Goal: Transaction & Acquisition: Purchase product/service

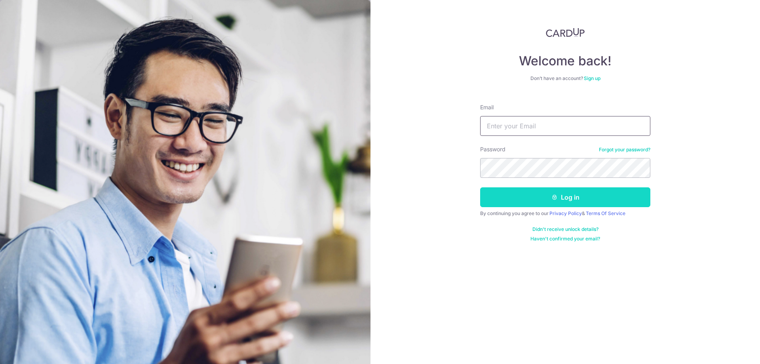
type input "masticateonthis@gmail.com"
click at [556, 203] on button "Log in" at bounding box center [565, 197] width 170 height 20
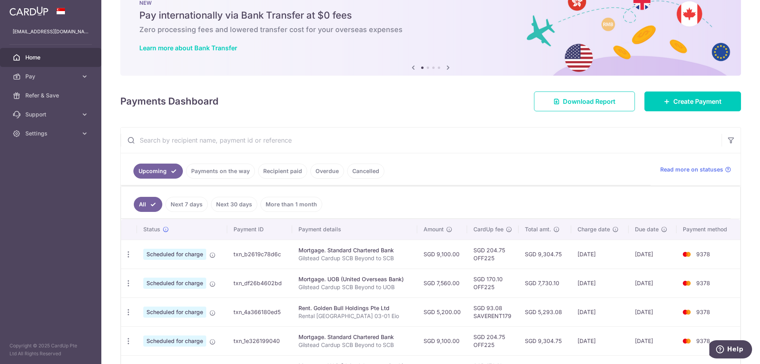
scroll to position [40, 0]
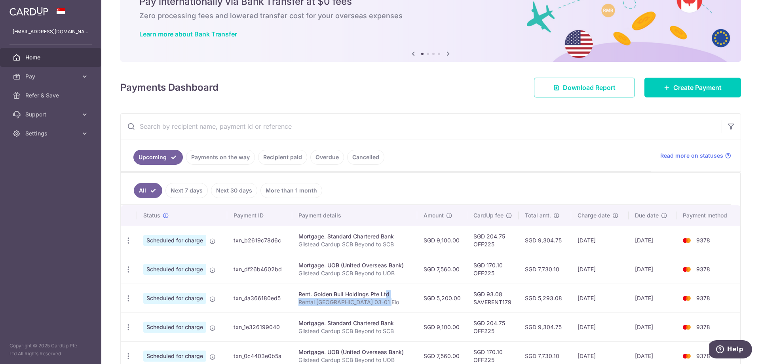
drag, startPoint x: 362, startPoint y: 297, endPoint x: 390, endPoint y: 298, distance: 27.8
click at [388, 298] on td "Rent. Golden Bull Holdings Pte Ltd Rental Kasturina Lodge 03-01 Eio" at bounding box center [354, 297] width 125 height 29
click at [390, 298] on p "Rental Kasturina Lodge 03-01 Eio" at bounding box center [354, 302] width 112 height 8
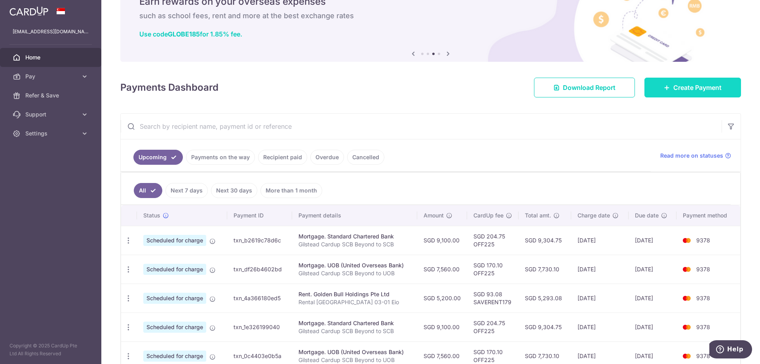
click at [699, 87] on span "Create Payment" at bounding box center [697, 87] width 48 height 9
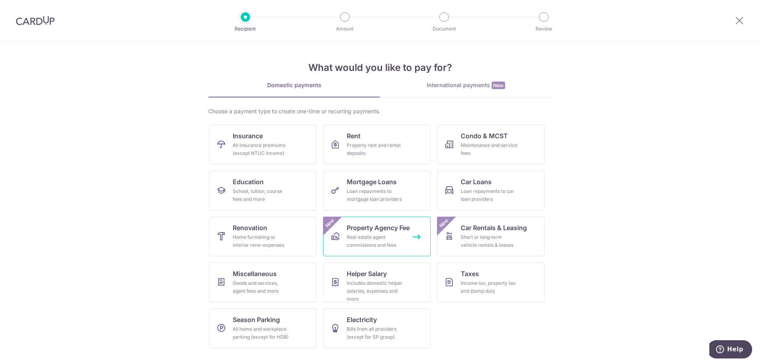
click at [365, 242] on div "Real estate agent commissions and fees" at bounding box center [375, 241] width 57 height 16
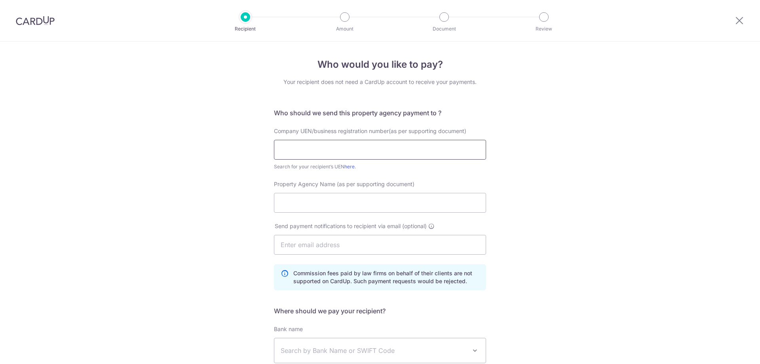
drag, startPoint x: 0, startPoint y: 0, endPoint x: 372, endPoint y: 152, distance: 401.9
click at [372, 152] on input "text" at bounding box center [380, 150] width 212 height 20
click at [605, 171] on div "Who would you like to pay? Your recipient does not need a CardUp account to rec…" at bounding box center [380, 261] width 760 height 438
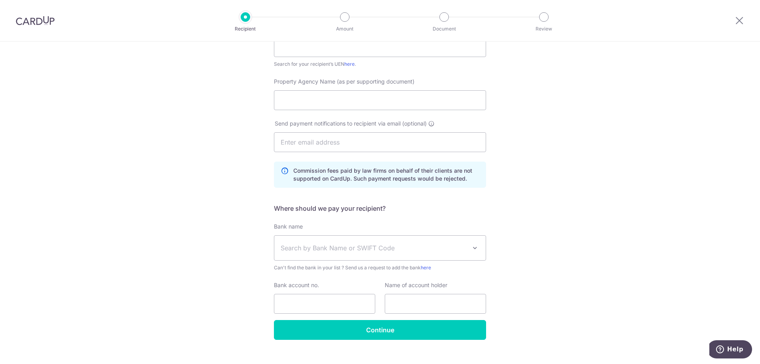
scroll to position [116, 0]
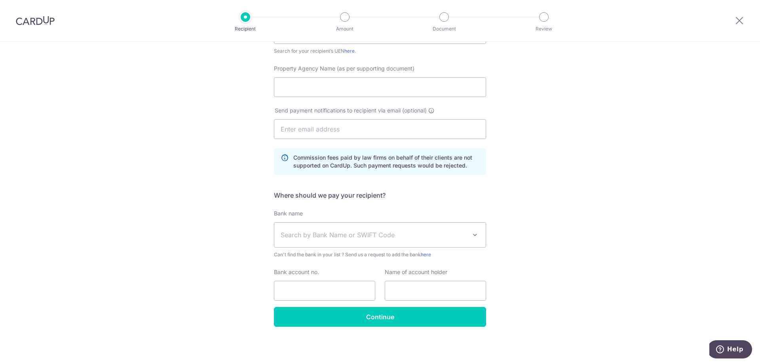
click at [439, 233] on span "Search by Bank Name or SWIFT Code" at bounding box center [374, 234] width 186 height 9
click at [596, 227] on div "Who would you like to pay? Your recipient does not need a CardUp account to rec…" at bounding box center [380, 145] width 760 height 438
drag, startPoint x: 588, startPoint y: 219, endPoint x: 652, endPoint y: 205, distance: 65.6
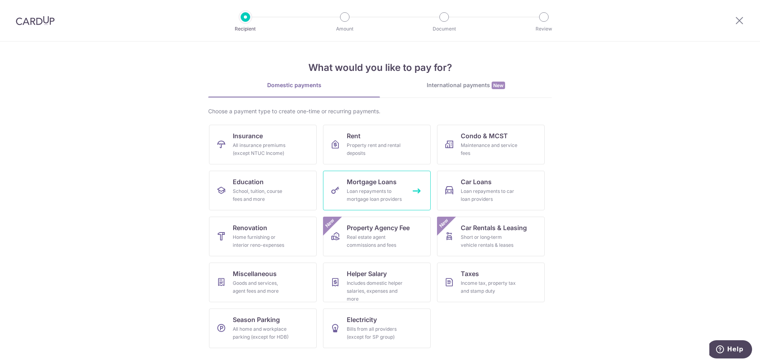
click at [380, 193] on div "Loan repayments to mortgage loan providers" at bounding box center [375, 195] width 57 height 16
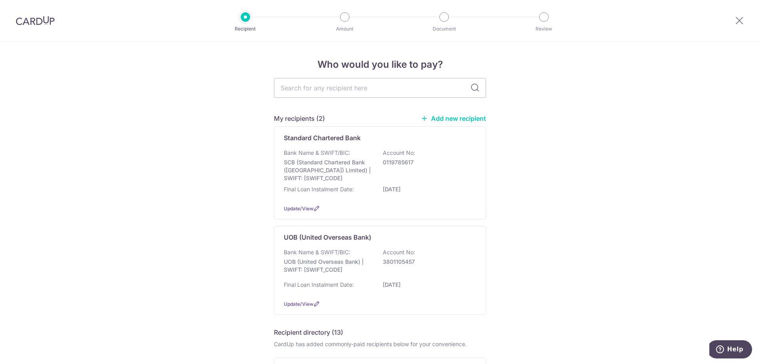
click at [458, 120] on link "Add new recipient" at bounding box center [453, 118] width 65 height 8
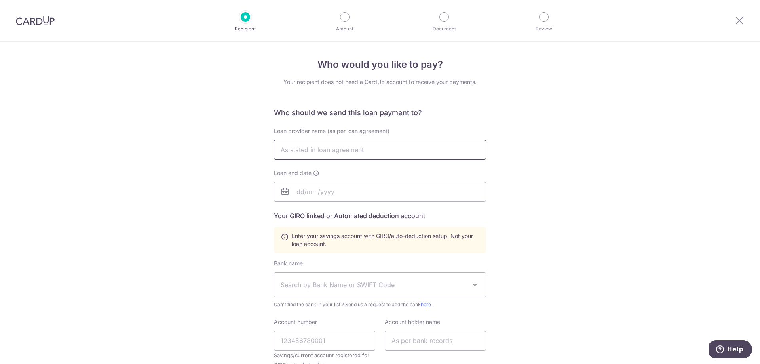
click at [344, 150] on input "text" at bounding box center [380, 150] width 212 height 20
click at [606, 150] on div "Who would you like to pay? Your recipient does not need a CardUp account to rec…" at bounding box center [380, 276] width 760 height 469
click at [370, 150] on input "text" at bounding box center [380, 150] width 212 height 20
type input "United"
drag, startPoint x: 370, startPoint y: 150, endPoint x: 373, endPoint y: 146, distance: 5.1
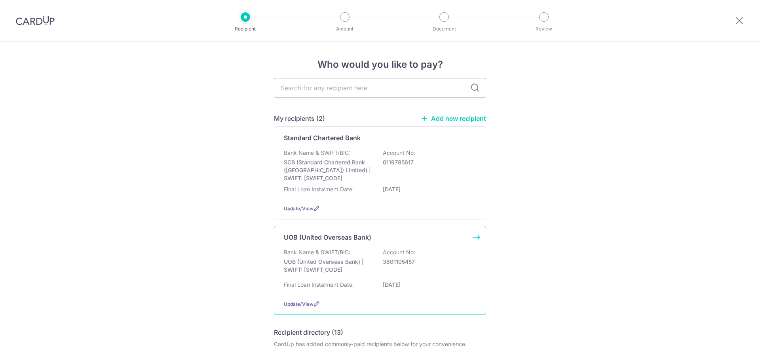
click at [424, 290] on div "Final Loan Instalment Date: 27/12/2026" at bounding box center [380, 287] width 192 height 13
click at [38, 22] on img at bounding box center [35, 20] width 39 height 9
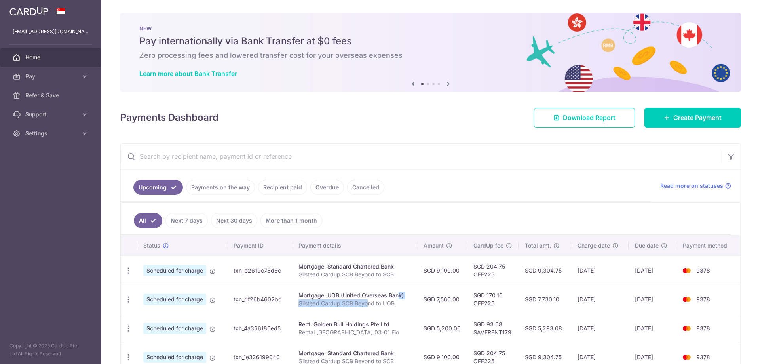
drag, startPoint x: 366, startPoint y: 301, endPoint x: 370, endPoint y: 297, distance: 5.3
click at [371, 297] on td "Mortgage. UOB (United Overseas Bank) Gilstead Cardup SCB Beyond to UOB" at bounding box center [354, 299] width 125 height 29
click at [370, 297] on div "Mortgage. UOB (United Overseas Bank)" at bounding box center [354, 295] width 112 height 8
click at [367, 296] on div "Mortgage. UOB (United Overseas Bank)" at bounding box center [354, 295] width 112 height 8
click at [130, 300] on icon "button" at bounding box center [128, 299] width 8 height 8
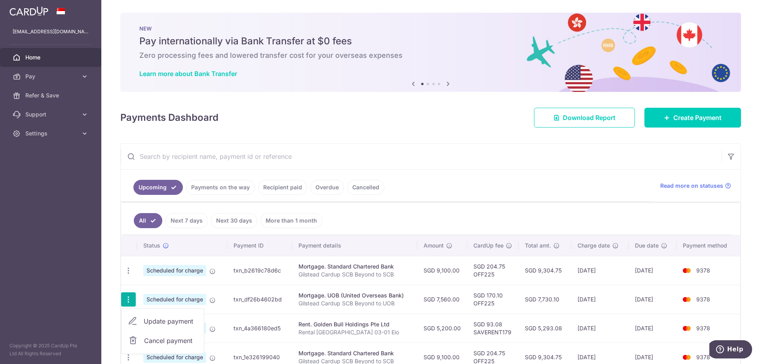
click at [184, 323] on span "Update payment" at bounding box center [171, 320] width 54 height 9
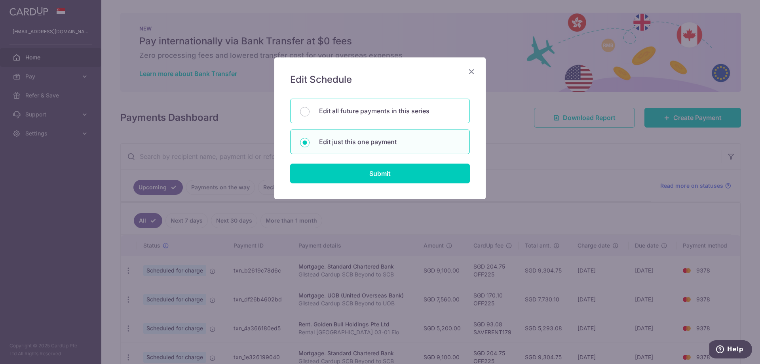
click at [372, 113] on p "Edit all future payments in this series" at bounding box center [389, 110] width 141 height 9
click at [310, 113] on input "Edit all future payments in this series" at bounding box center [304, 111] width 9 height 9
radio input "true"
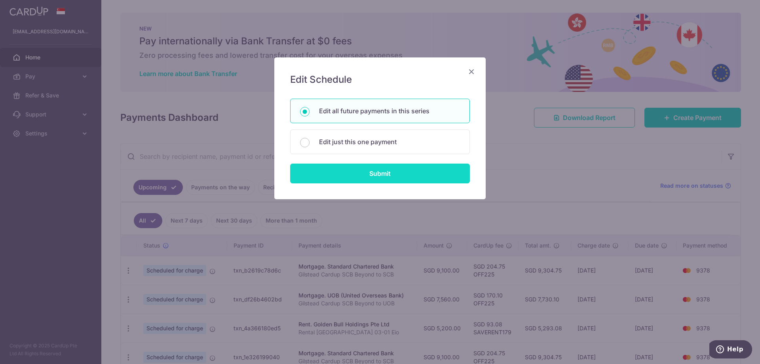
click at [365, 173] on input "Submit" at bounding box center [380, 173] width 180 height 20
radio input "true"
type input "7,560.00"
type input "Gilstead Cardup SCB Beyond to UOB"
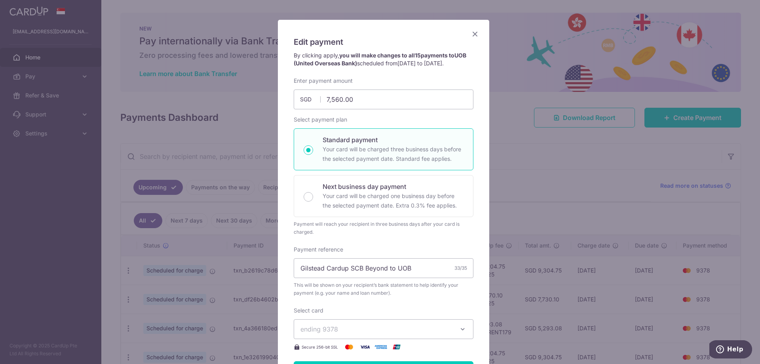
scroll to position [119, 0]
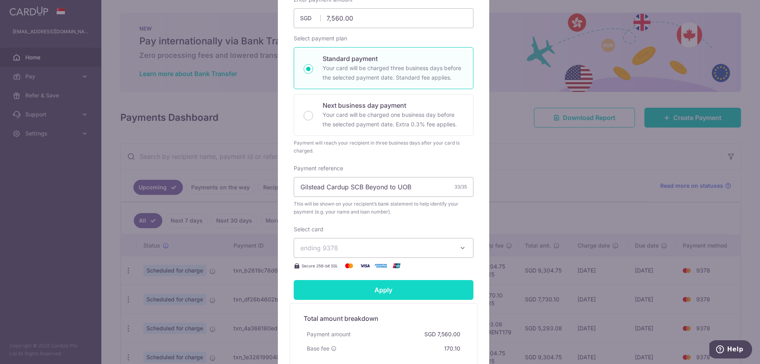
click at [377, 289] on input "Apply" at bounding box center [384, 290] width 180 height 20
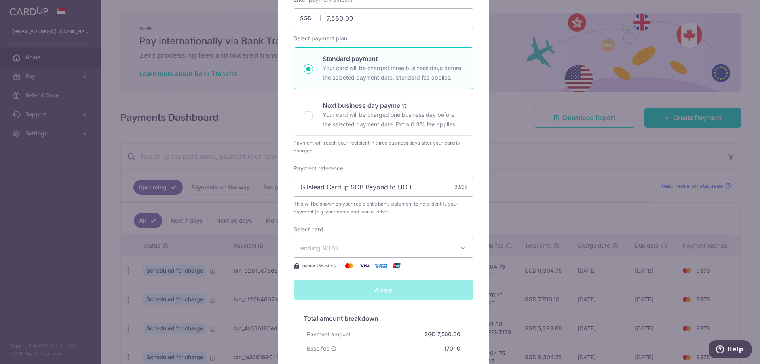
type input "Successfully Applied"
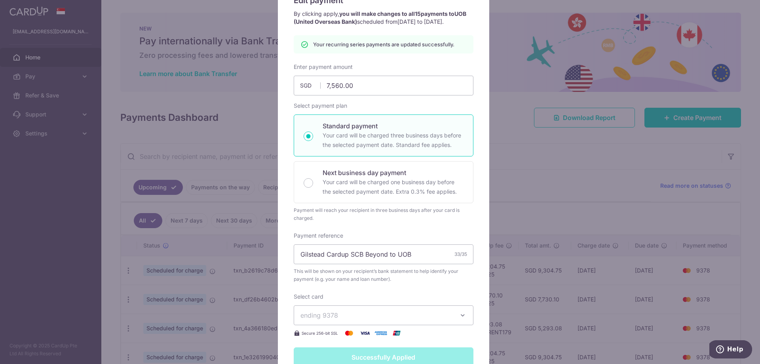
scroll to position [0, 0]
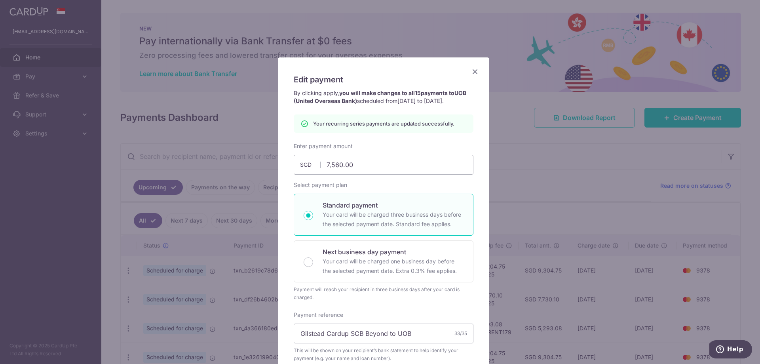
click at [471, 69] on icon "Close" at bounding box center [474, 71] width 9 height 10
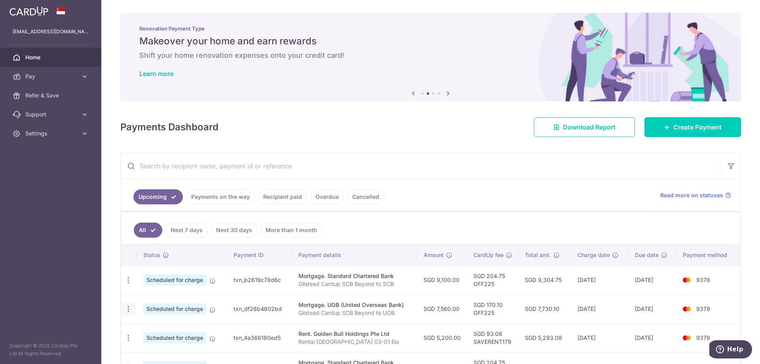
click at [133, 311] on div "Update payment Cancel payment" at bounding box center [128, 309] width 15 height 15
click at [129, 311] on icon "button" at bounding box center [128, 309] width 8 height 8
click at [152, 350] on span "Cancel payment" at bounding box center [170, 349] width 53 height 9
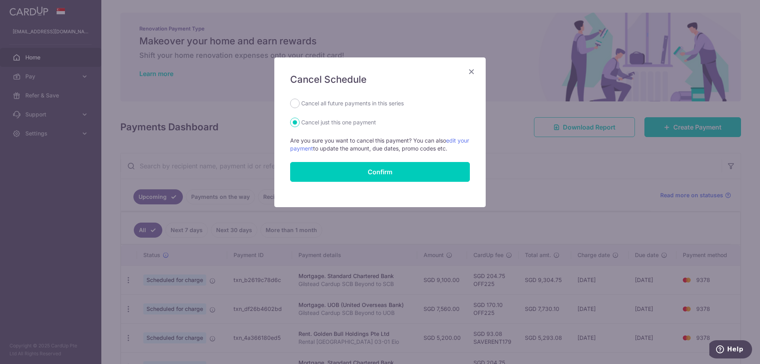
click at [338, 97] on div "Cancel Schedule Cancel all future payments in this series Cancel just this one …" at bounding box center [379, 132] width 211 height 150
click at [338, 105] on label "Cancel all future payments in this series" at bounding box center [352, 103] width 103 height 9
click at [300, 105] on input "Cancel all future payments in this series" at bounding box center [294, 103] width 9 height 9
radio input "true"
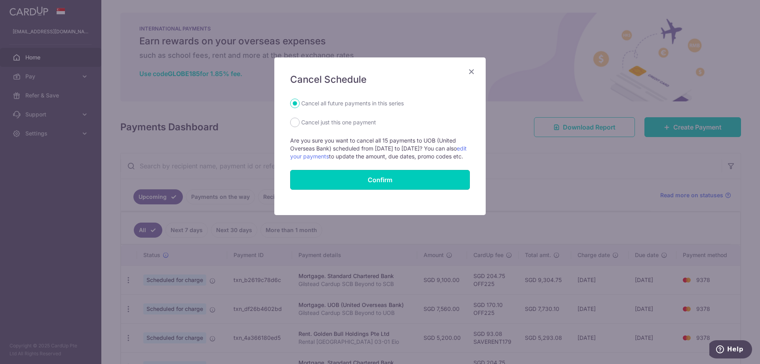
click at [356, 190] on button "Confirm" at bounding box center [380, 180] width 180 height 20
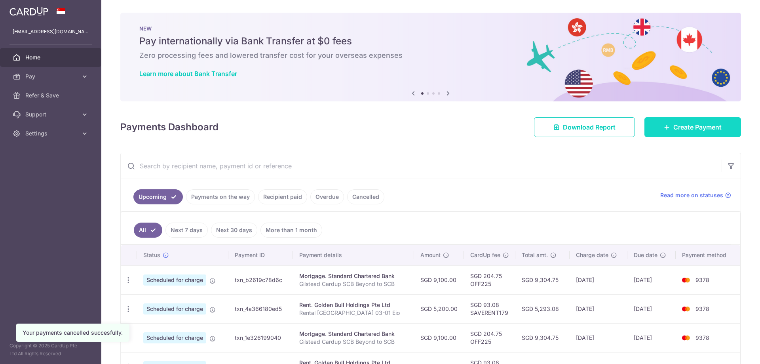
click at [715, 127] on span "Create Payment" at bounding box center [697, 126] width 48 height 9
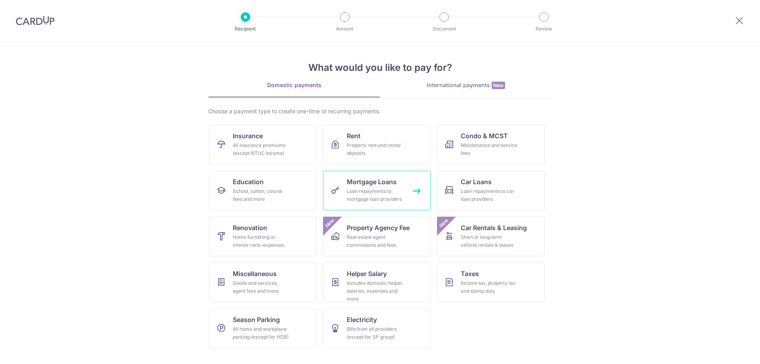
click at [401, 189] on div "Loan repayments to mortgage loan providers" at bounding box center [375, 195] width 57 height 16
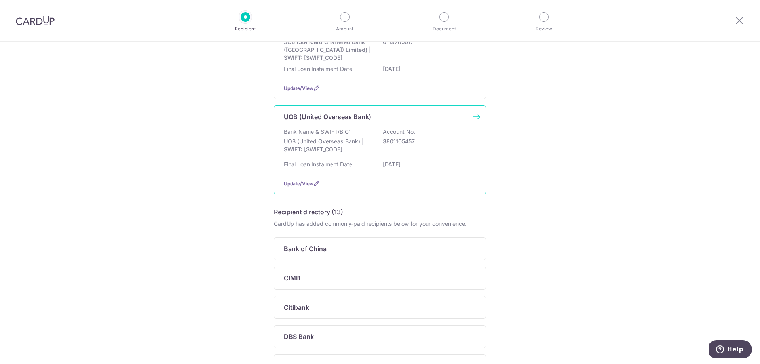
scroll to position [119, 0]
click at [383, 163] on p "[DATE]" at bounding box center [427, 166] width 89 height 8
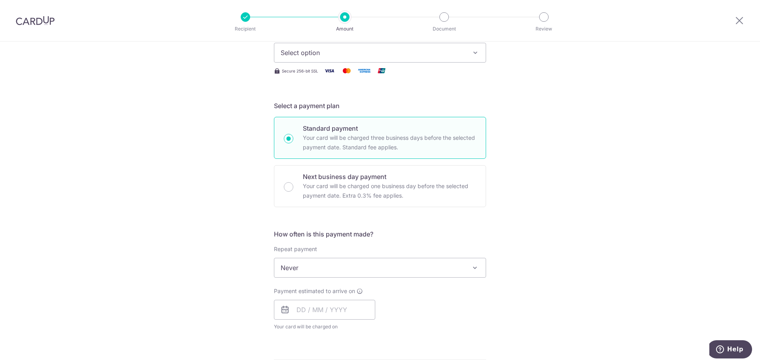
scroll to position [79, 0]
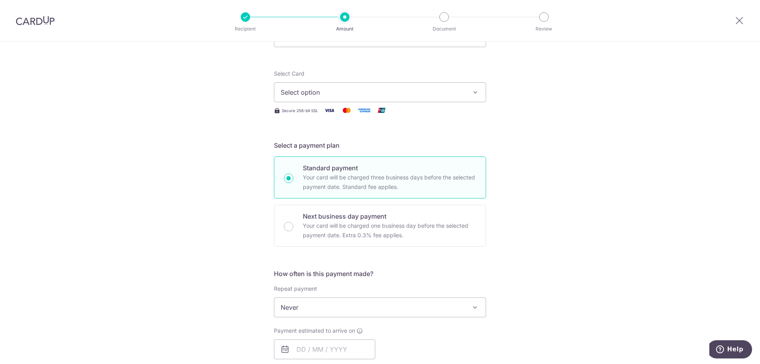
click at [361, 306] on span "Never" at bounding box center [379, 307] width 211 height 19
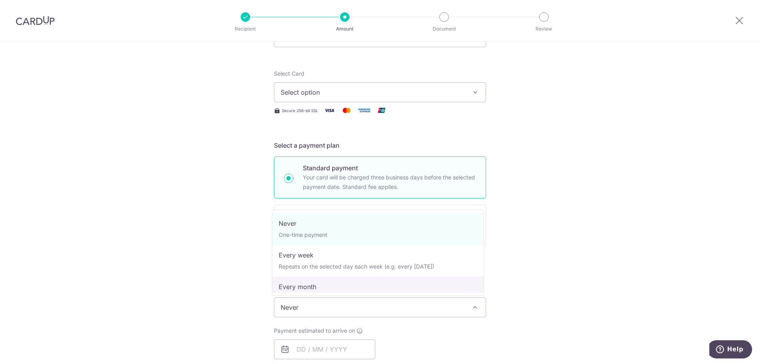
select select "3"
type input "27/12/2026"
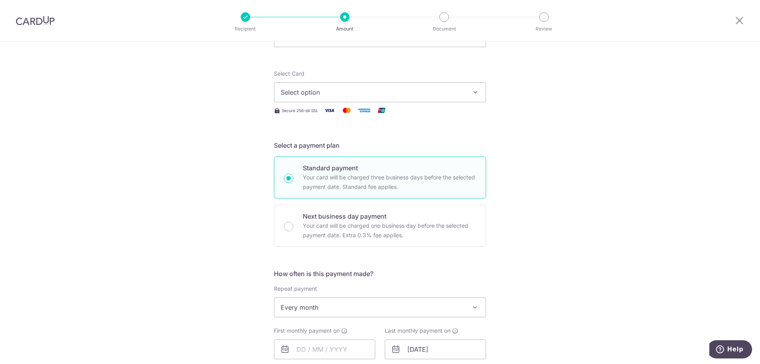
scroll to position [158, 0]
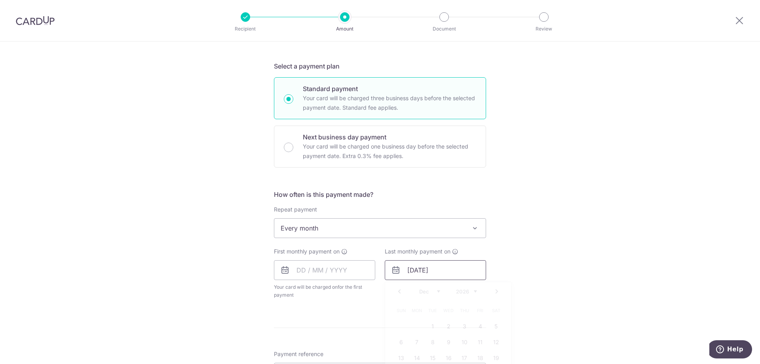
click at [444, 273] on input "27/12/2026" at bounding box center [435, 270] width 101 height 20
click at [587, 228] on div "Tell us more about your payment Enter payment amount SGD Select Card Select opt…" at bounding box center [380, 245] width 760 height 724
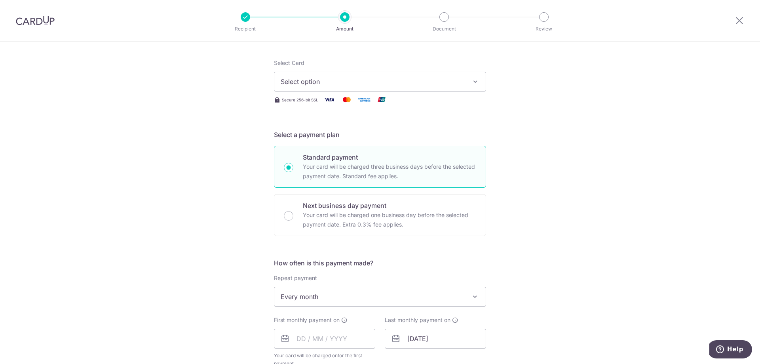
scroll to position [0, 0]
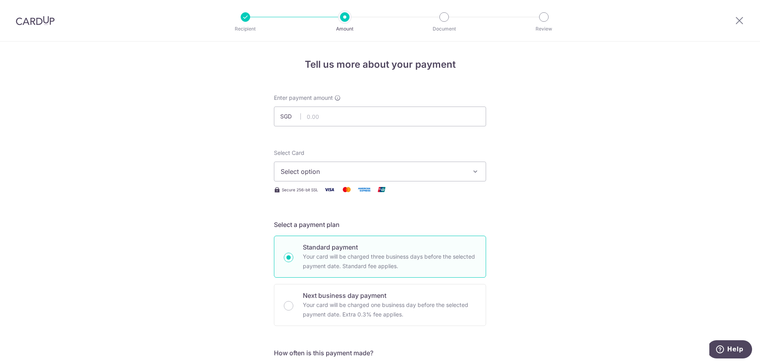
click at [309, 175] on span "Select option" at bounding box center [373, 171] width 184 height 9
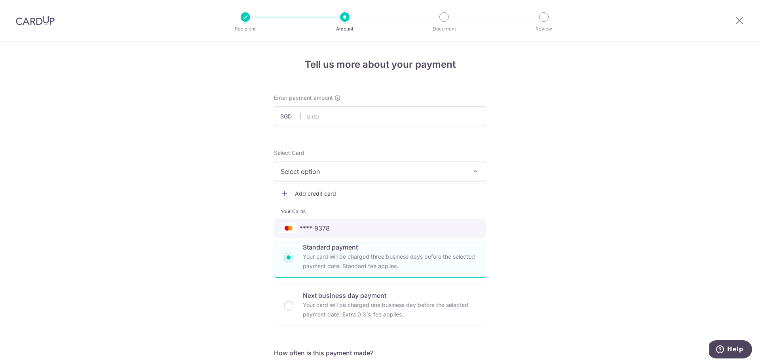
click at [329, 228] on span "**** 9378" at bounding box center [380, 227] width 199 height 9
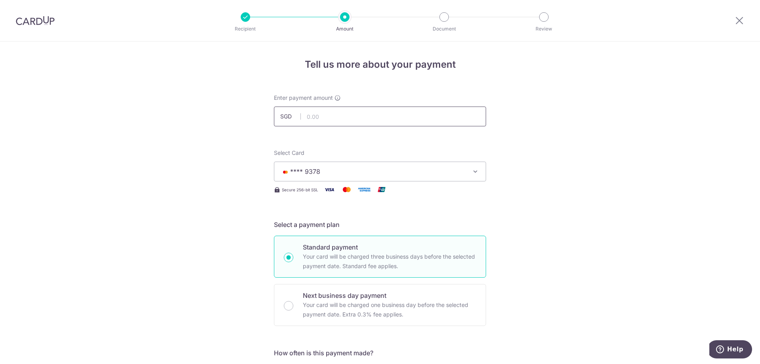
click at [330, 122] on input "text" at bounding box center [380, 116] width 212 height 20
click at [346, 115] on input "text" at bounding box center [380, 116] width 212 height 20
type input "7,560.80"
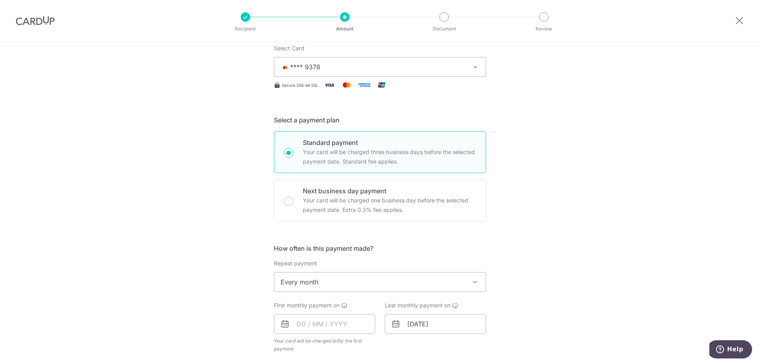
scroll to position [119, 0]
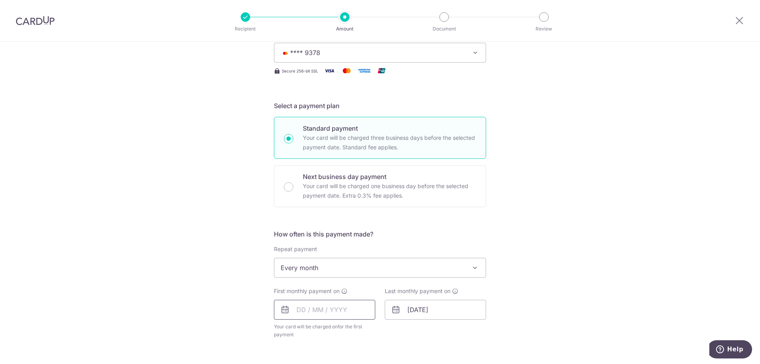
click at [349, 313] on input "text" at bounding box center [324, 310] width 101 height 20
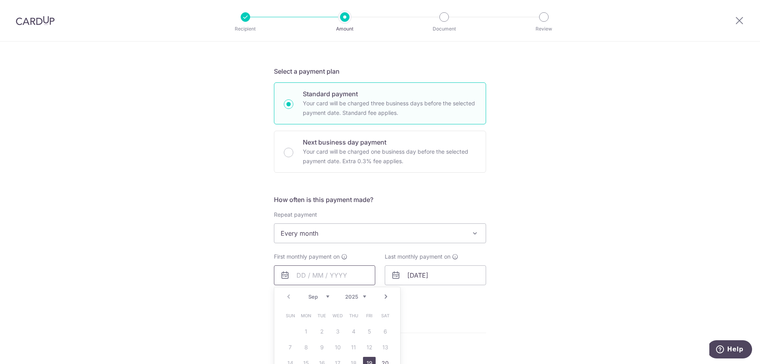
scroll to position [198, 0]
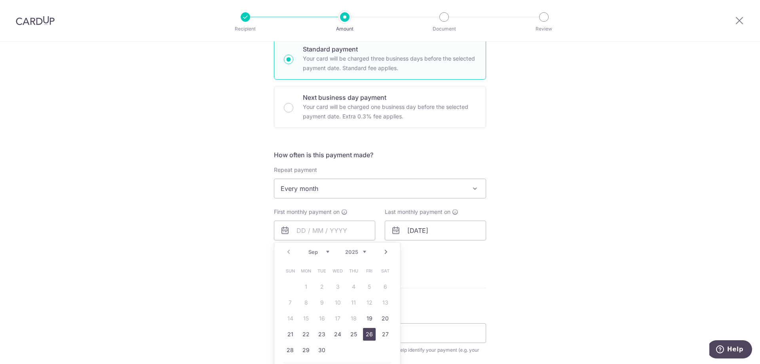
click at [370, 338] on link "26" at bounding box center [369, 334] width 13 height 13
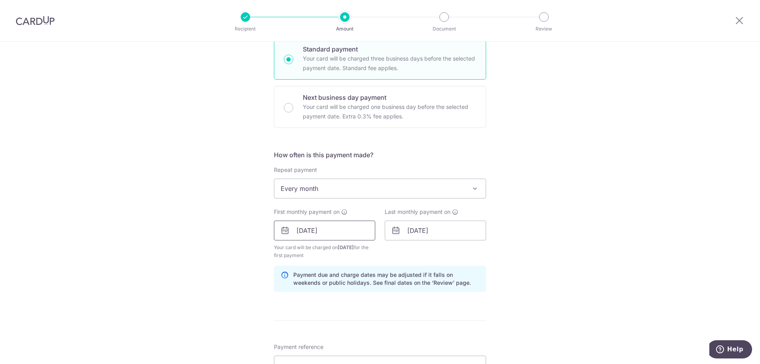
click at [345, 235] on input "[DATE]" at bounding box center [324, 230] width 101 height 20
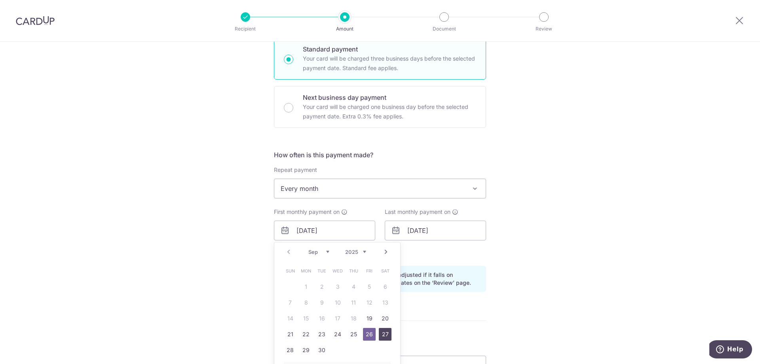
click at [386, 336] on link "27" at bounding box center [385, 334] width 13 height 13
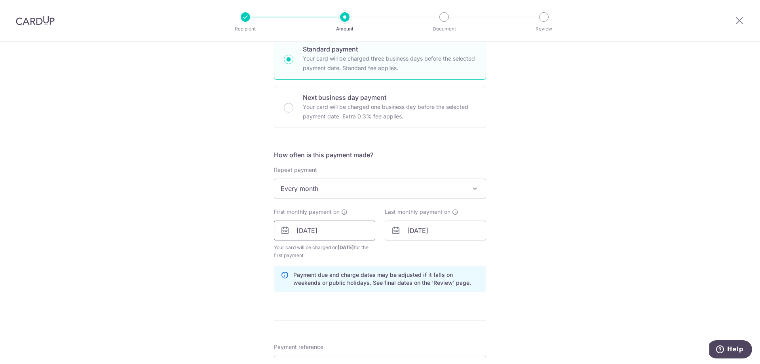
click at [351, 234] on input "27/09/2025" at bounding box center [324, 230] width 101 height 20
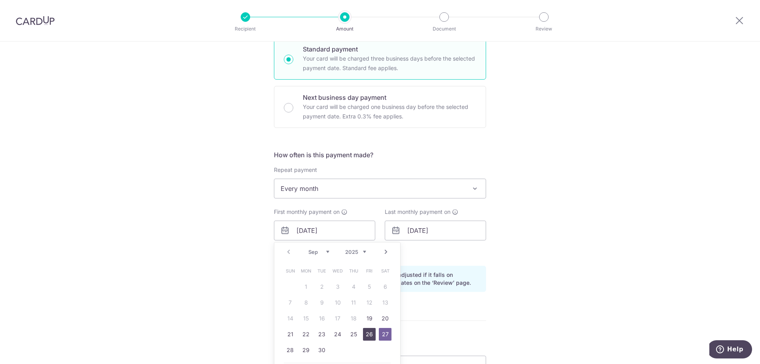
click at [369, 335] on link "26" at bounding box center [369, 334] width 13 height 13
type input "[DATE]"
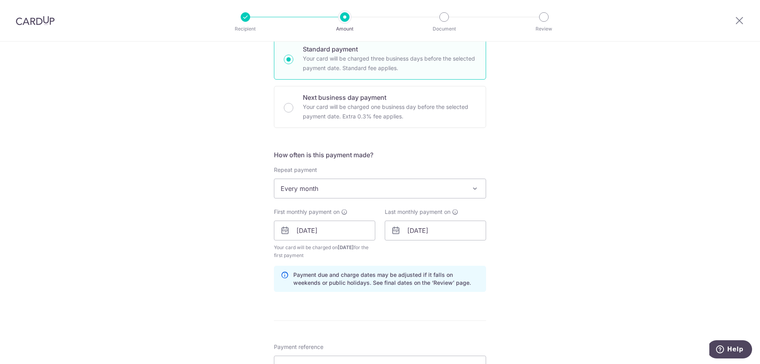
click at [449, 281] on p "Payment due and charge dates may be adjusted if it falls on weekends or public …" at bounding box center [386, 279] width 186 height 16
click at [443, 228] on input "27/12/2026" at bounding box center [435, 230] width 101 height 20
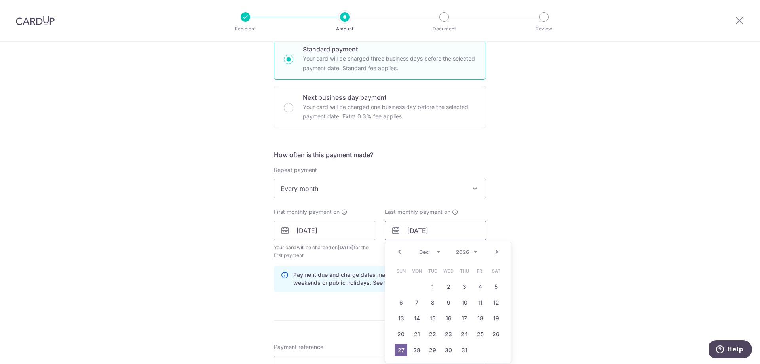
drag, startPoint x: 432, startPoint y: 231, endPoint x: 444, endPoint y: 231, distance: 12.3
click at [444, 231] on input "27/12/2026" at bounding box center [435, 230] width 101 height 20
type input "27/12/2035"
click at [464, 349] on link "27" at bounding box center [464, 350] width 13 height 13
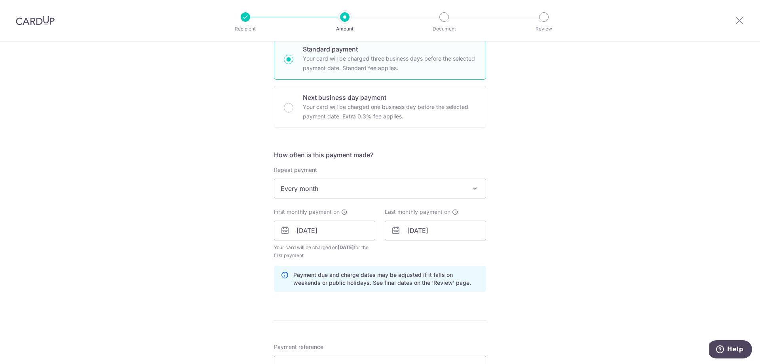
click at [621, 278] on div "Tell us more about your payment Enter payment amount SGD 7,560.80 7560.80 Selec…" at bounding box center [380, 222] width 760 height 756
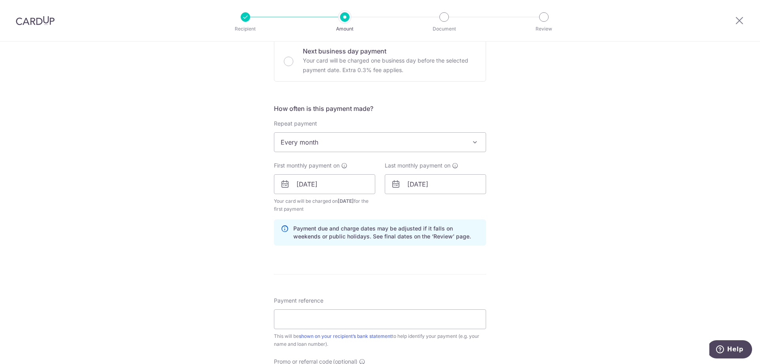
scroll to position [317, 0]
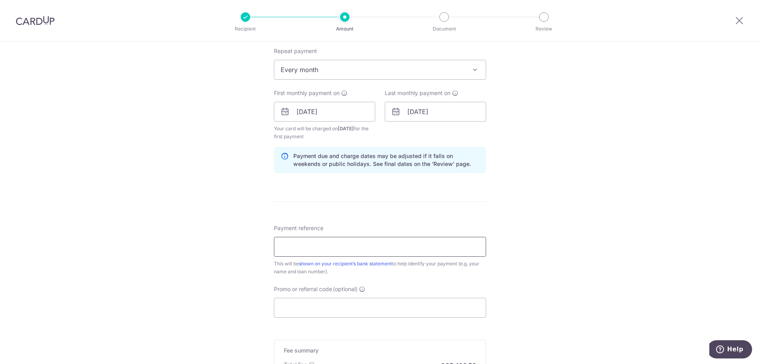
click at [378, 251] on input "Payment reference" at bounding box center [380, 247] width 212 height 20
type input "Gilstead Cardup SCB Beyond to UOB1"
click at [414, 264] on div "This will be shown on your recipient’s bank statement to help identify your pay…" at bounding box center [380, 268] width 212 height 16
click at [372, 305] on input "Promo or referral code (optional)" at bounding box center [380, 308] width 212 height 20
paste input "OFF225"
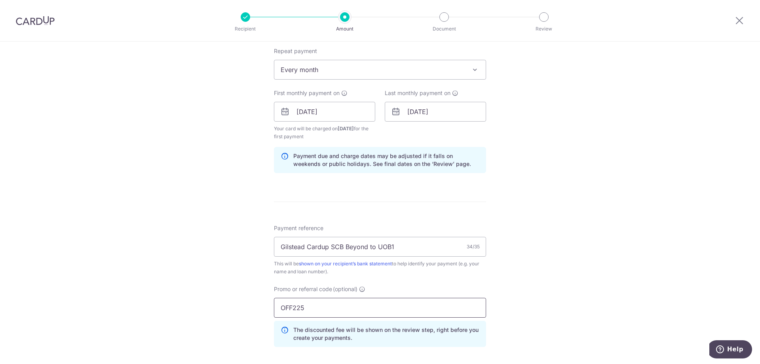
type input "OFF225"
click at [592, 293] on div "Tell us more about your payment Enter payment amount SGD 7,560.80 7560.80 Selec…" at bounding box center [380, 121] width 760 height 792
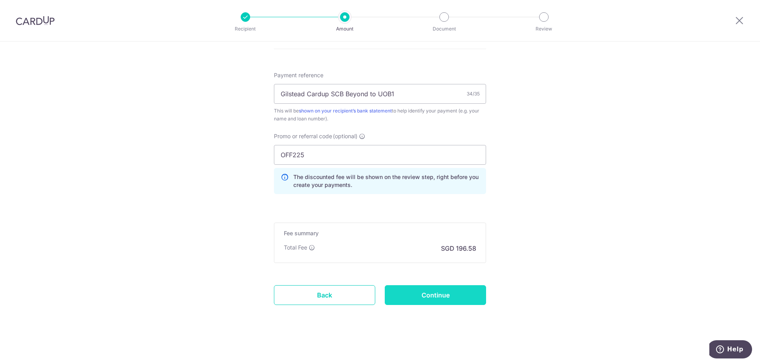
scroll to position [470, 0]
click at [450, 301] on input "Continue" at bounding box center [435, 295] width 101 height 20
type input "Create Schedule"
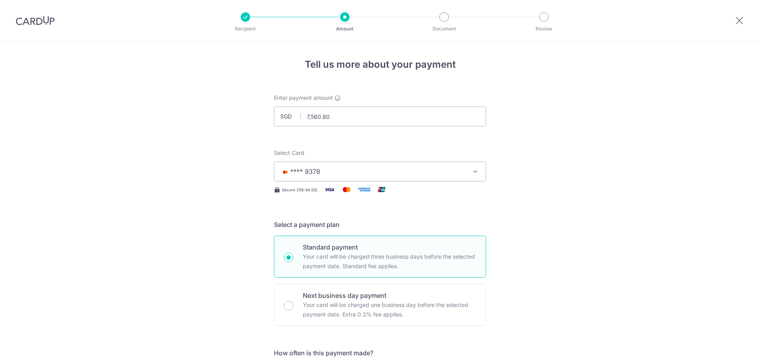
scroll to position [400, 0]
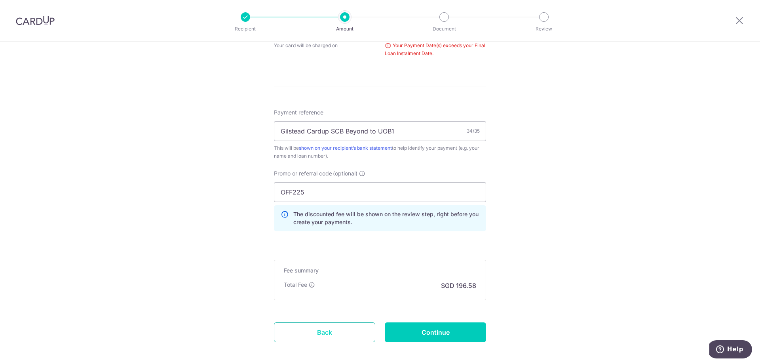
click at [336, 334] on link "Back" at bounding box center [324, 332] width 101 height 20
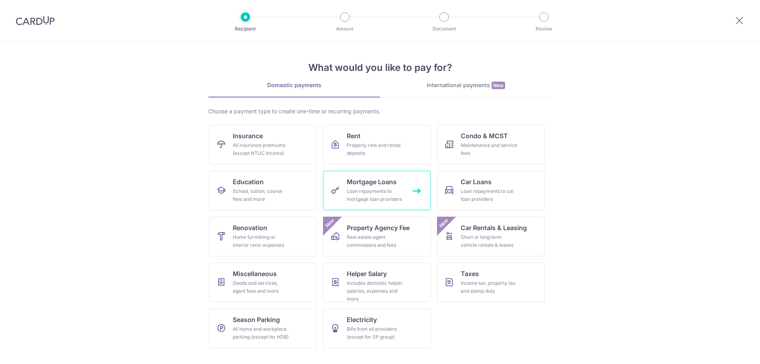
click at [395, 189] on div "Loan repayments to mortgage loan providers" at bounding box center [375, 195] width 57 height 16
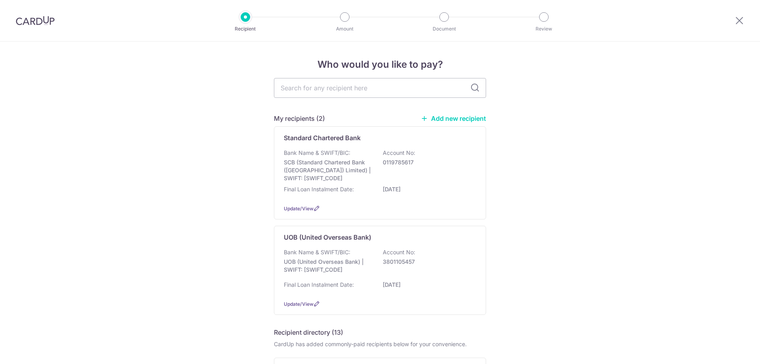
click at [453, 120] on link "Add new recipient" at bounding box center [453, 118] width 65 height 8
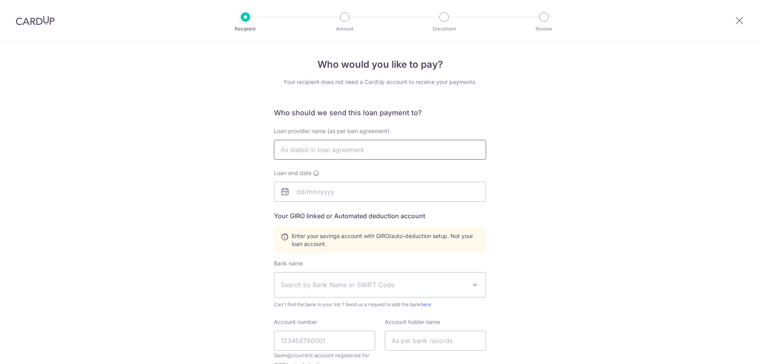
click at [382, 148] on input "text" at bounding box center [380, 150] width 212 height 20
click at [588, 184] on div "Who would you like to pay? Your recipient does not need a CardUp account to rec…" at bounding box center [380, 276] width 760 height 469
drag, startPoint x: 578, startPoint y: 178, endPoint x: 578, endPoint y: 169, distance: 9.5
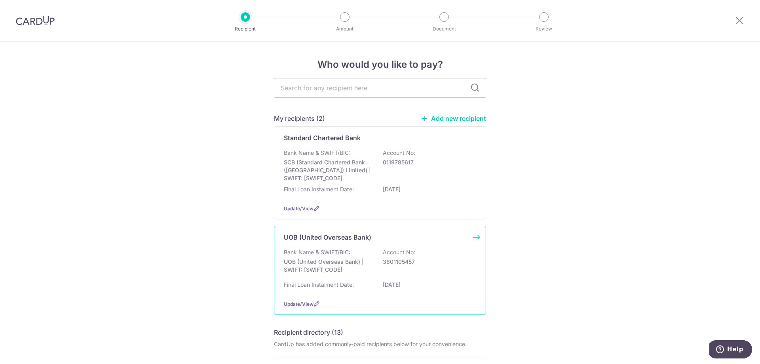
click at [423, 238] on div "UOB (United Overseas Bank)" at bounding box center [375, 236] width 183 height 9
click at [370, 245] on div "UOB (United Overseas Bank) Bank Name & SWIFT/BIC: UOB (United Overseas Bank) | …" at bounding box center [380, 270] width 212 height 89
click at [245, 19] on div at bounding box center [245, 16] width 9 height 9
click at [34, 21] on img at bounding box center [35, 20] width 39 height 9
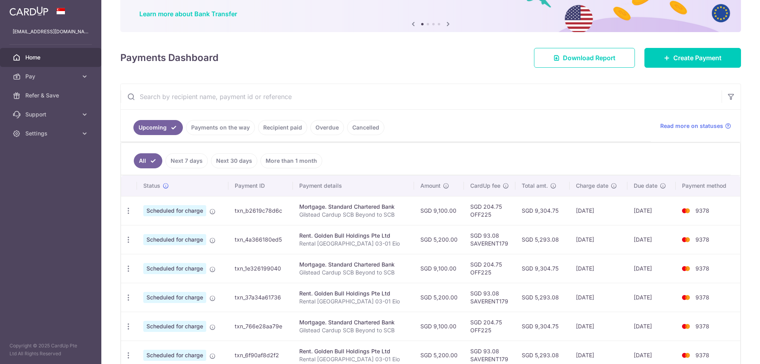
scroll to position [79, 0]
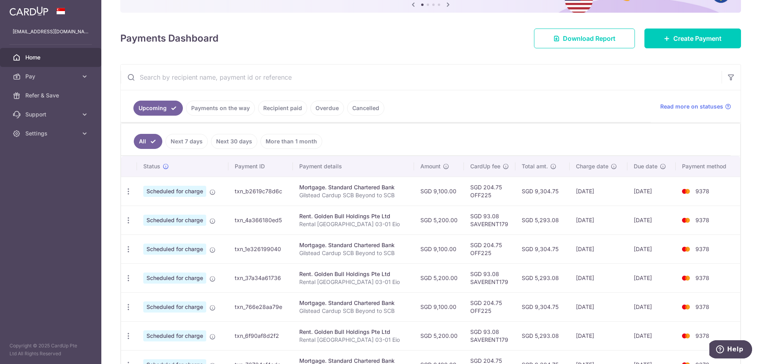
drag, startPoint x: 496, startPoint y: 252, endPoint x: 496, endPoint y: 247, distance: 5.2
click at [496, 247] on td "SGD 204.75 OFF225" at bounding box center [489, 248] width 51 height 29
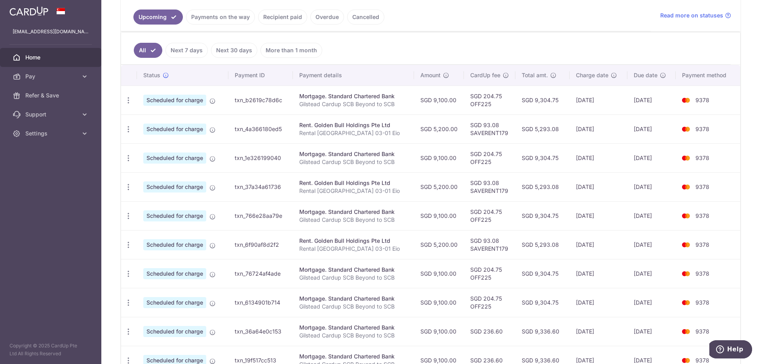
scroll to position [239, 0]
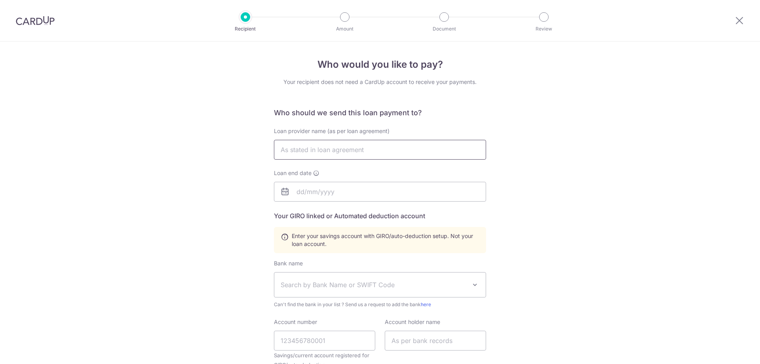
click at [360, 154] on input "text" at bounding box center [380, 150] width 212 height 20
type input "United Overseas Bank Limited"
click at [334, 194] on input "text" at bounding box center [380, 192] width 212 height 20
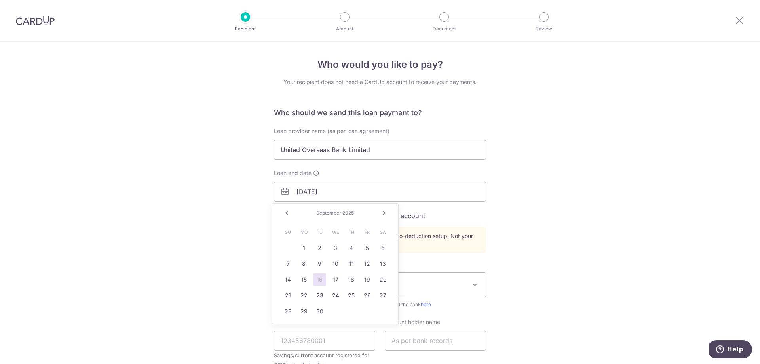
click at [288, 214] on link "Prev" at bounding box center [286, 212] width 9 height 9
click at [321, 265] on link "8" at bounding box center [319, 263] width 13 height 13
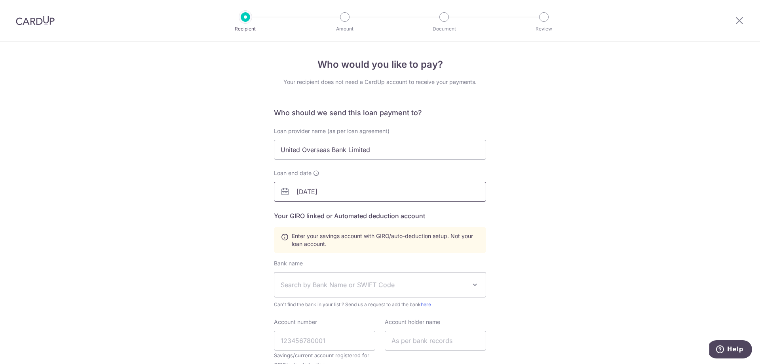
click at [349, 186] on input "04/08/2025" at bounding box center [380, 192] width 212 height 20
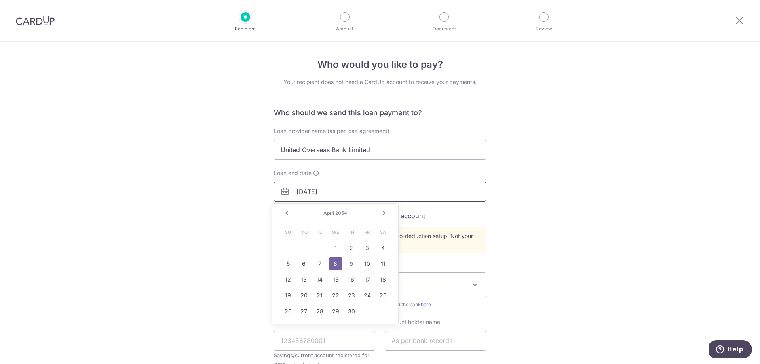
type input "[DATE]"
click at [334, 266] on link "8" at bounding box center [335, 263] width 13 height 13
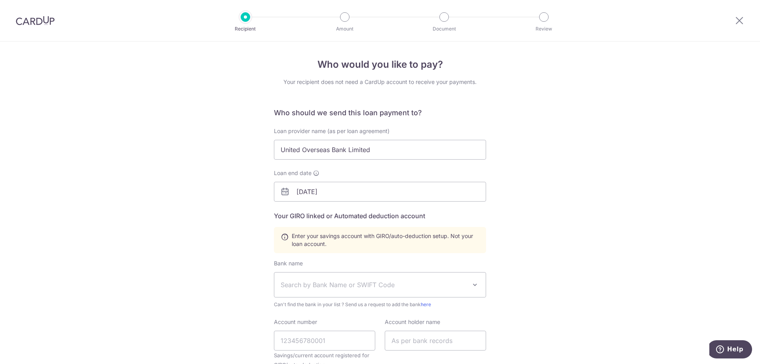
click at [600, 248] on div "Who would you like to pay? Your recipient does not need a CardUp account to rec…" at bounding box center [380, 276] width 760 height 469
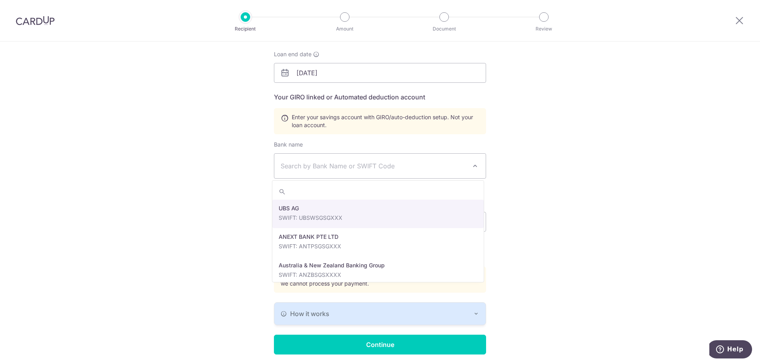
click at [402, 169] on span "Search by Bank Name or SWIFT Code" at bounding box center [374, 165] width 186 height 9
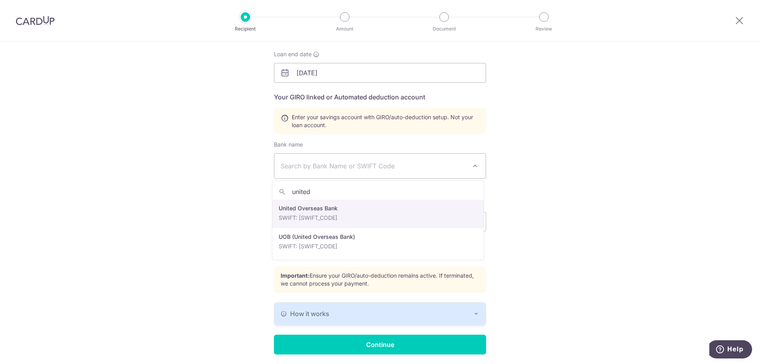
type input "united"
select select "23668"
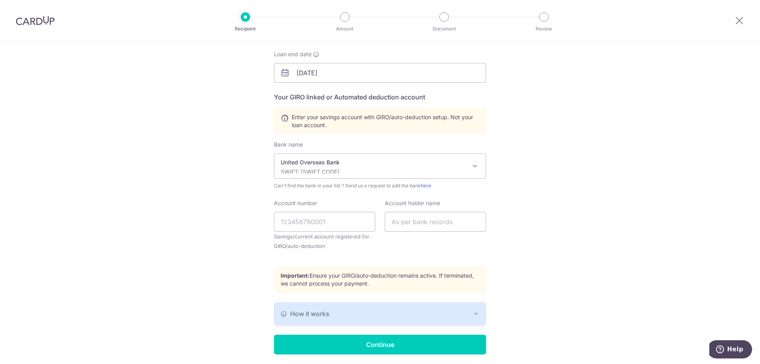
click at [378, 164] on p "United Overseas Bank" at bounding box center [374, 162] width 186 height 8
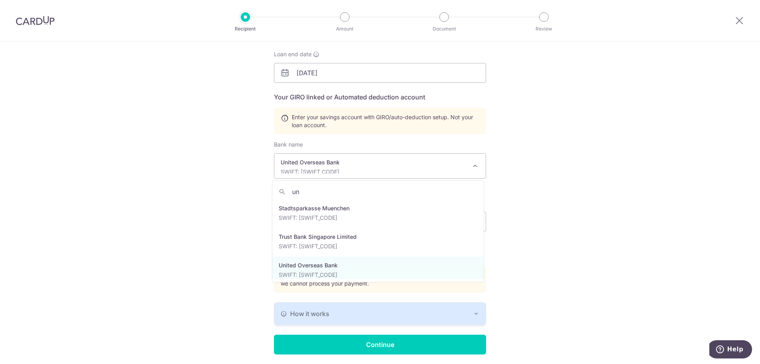
scroll to position [0, 0]
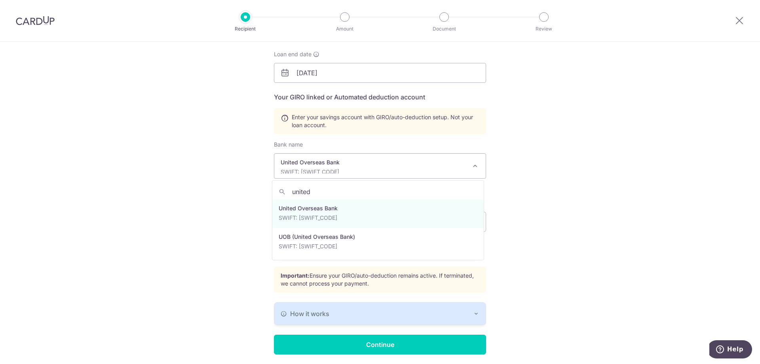
type input "united"
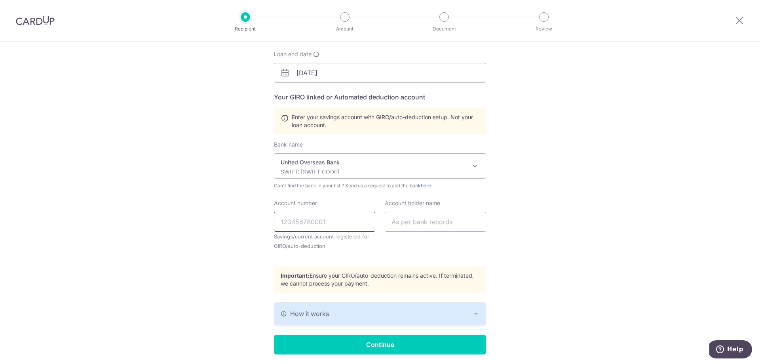
click at [340, 218] on input "Account number" at bounding box center [324, 222] width 101 height 20
click at [444, 225] on input "text" at bounding box center [435, 222] width 101 height 20
type input "Eio Zhi Wei Ian"
click at [327, 216] on input "Account number" at bounding box center [324, 222] width 101 height 20
type input "3801105457"
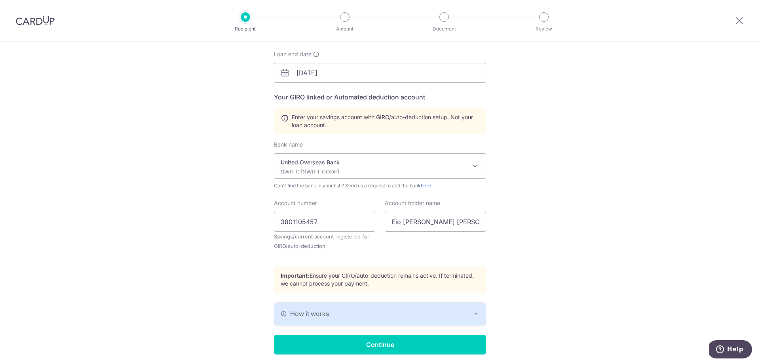
click at [583, 256] on div "Who would you like to pay? Your recipient does not need a CardUp account to rec…" at bounding box center [380, 157] width 760 height 469
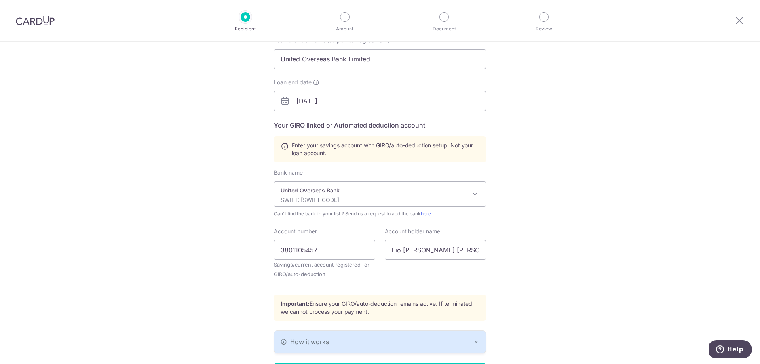
scroll to position [146, 0]
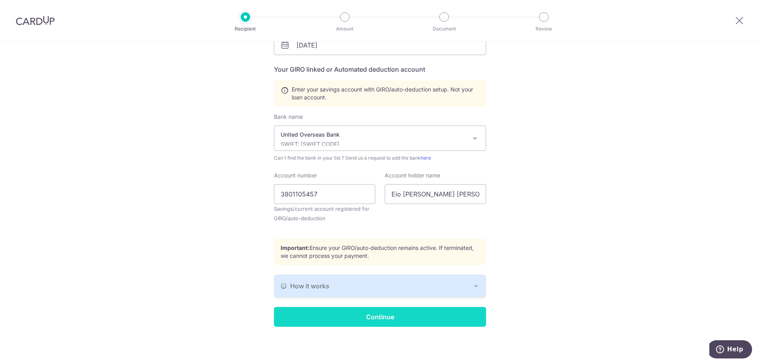
click at [367, 315] on input "Continue" at bounding box center [380, 317] width 212 height 20
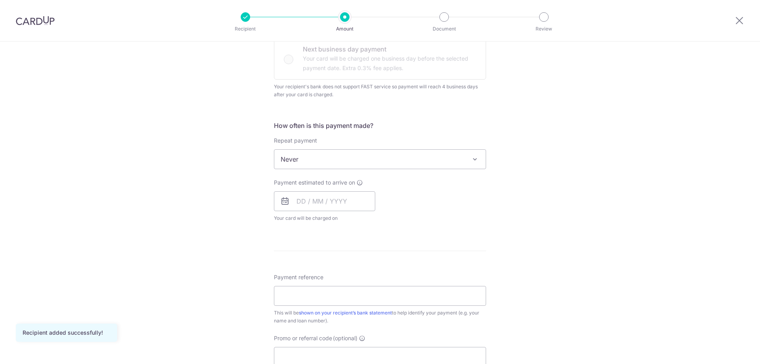
scroll to position [413, 0]
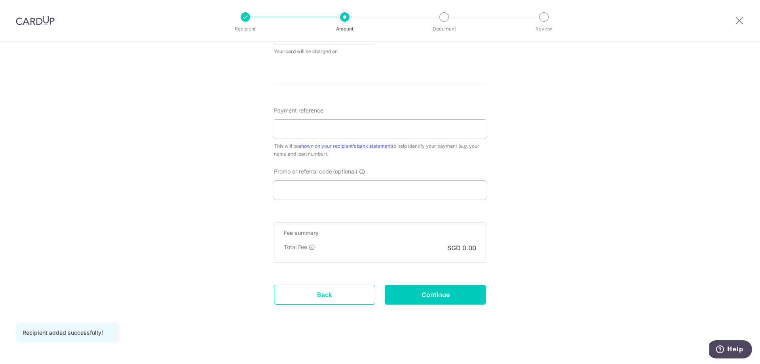
click at [338, 293] on link "Back" at bounding box center [324, 295] width 101 height 20
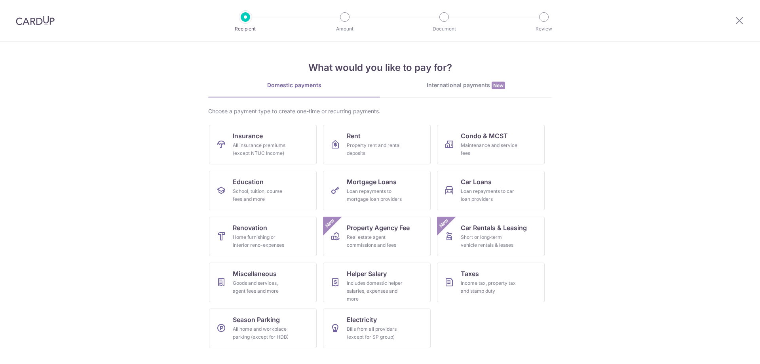
click at [22, 23] on img at bounding box center [35, 20] width 39 height 9
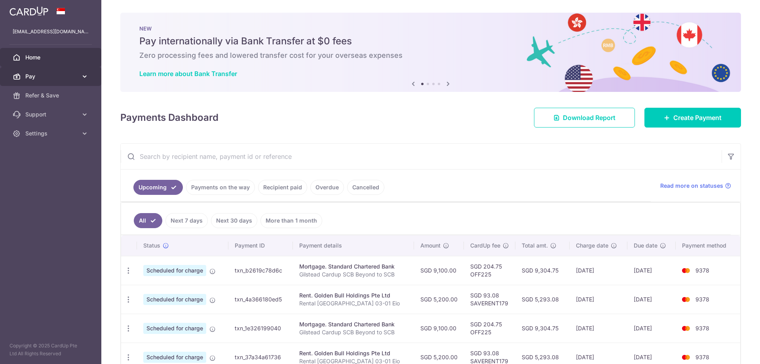
click at [75, 76] on span "Pay" at bounding box center [51, 76] width 52 height 8
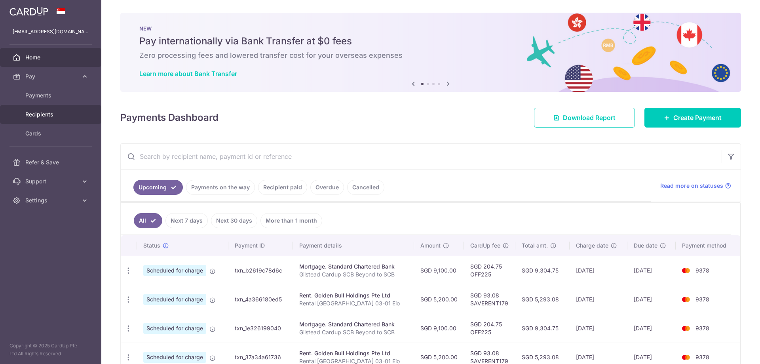
click at [69, 118] on span "Recipients" at bounding box center [51, 114] width 52 height 8
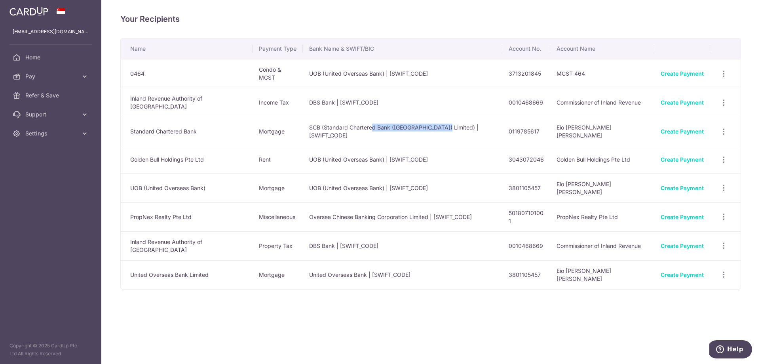
drag, startPoint x: 366, startPoint y: 126, endPoint x: 437, endPoint y: 131, distance: 71.8
click at [437, 131] on td "SCB (Standard Chartered Bank ([GEOGRAPHIC_DATA]) Limited) | [SWIFT_CODE]" at bounding box center [402, 131] width 199 height 29
drag, startPoint x: 327, startPoint y: 184, endPoint x: 400, endPoint y: 183, distance: 73.6
click at [400, 183] on td "UOB (United Overseas Bank) | [SWIFT_CODE]" at bounding box center [402, 187] width 199 height 29
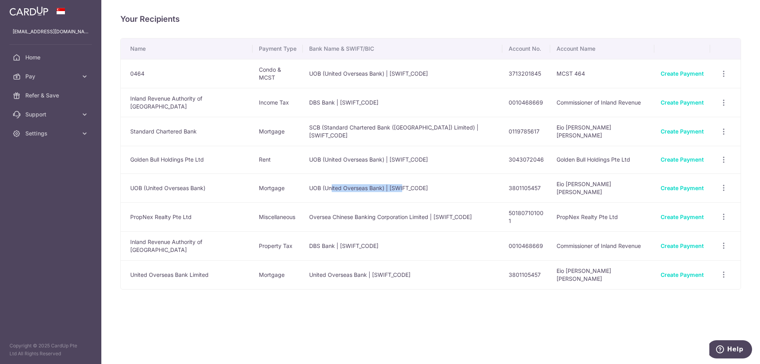
click at [400, 183] on td "UOB (United Overseas Bank) | [SWIFT_CODE]" at bounding box center [402, 187] width 199 height 29
drag, startPoint x: 400, startPoint y: 183, endPoint x: 387, endPoint y: 183, distance: 13.1
click at [387, 183] on td "UOB (United Overseas Bank) | [SWIFT_CODE]" at bounding box center [402, 187] width 199 height 29
drag, startPoint x: 370, startPoint y: 230, endPoint x: 365, endPoint y: 243, distance: 13.7
click at [365, 243] on td "DBS Bank | [SWIFT_CODE]" at bounding box center [402, 245] width 199 height 29
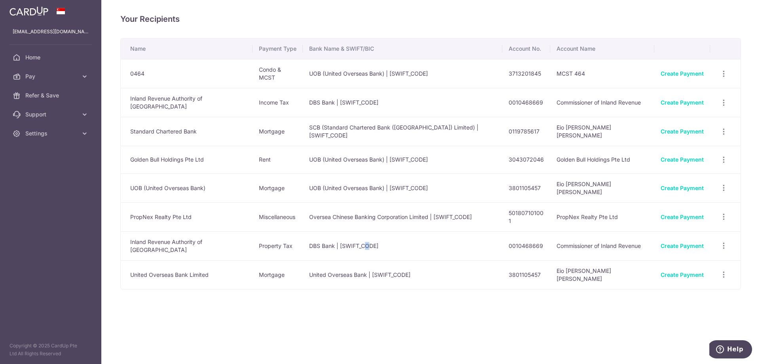
click at [365, 243] on td "DBS Bank | [SWIFT_CODE]" at bounding box center [402, 245] width 199 height 29
drag, startPoint x: 323, startPoint y: 269, endPoint x: 380, endPoint y: 270, distance: 57.8
click at [380, 270] on td "United Overseas Bank | [SWIFT_CODE]" at bounding box center [402, 274] width 199 height 29
drag, startPoint x: 408, startPoint y: 267, endPoint x: 324, endPoint y: 260, distance: 85.0
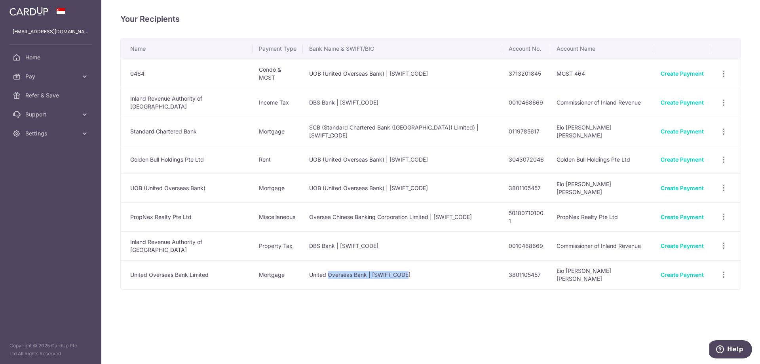
click at [324, 260] on td "United Overseas Bank | [SWIFT_CODE]" at bounding box center [402, 274] width 199 height 29
click at [378, 263] on td "United Overseas Bank | [SWIFT_CODE]" at bounding box center [402, 274] width 199 height 29
click at [724, 270] on icon "button" at bounding box center [724, 274] width 8 height 8
click at [697, 292] on span "View/Edit" at bounding box center [698, 296] width 54 height 9
click at [721, 127] on icon "button" at bounding box center [724, 131] width 8 height 8
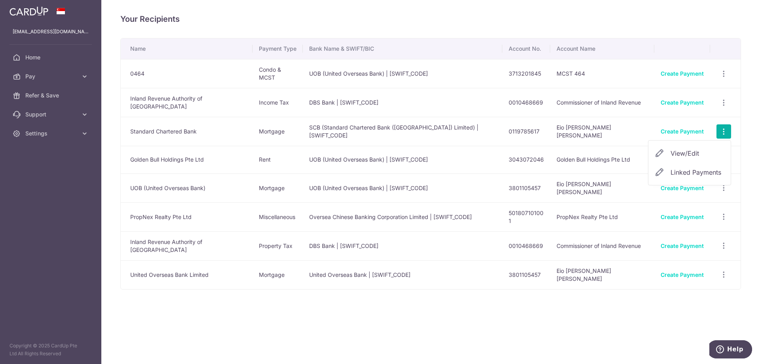
click at [687, 150] on span "View/Edit" at bounding box center [698, 152] width 54 height 9
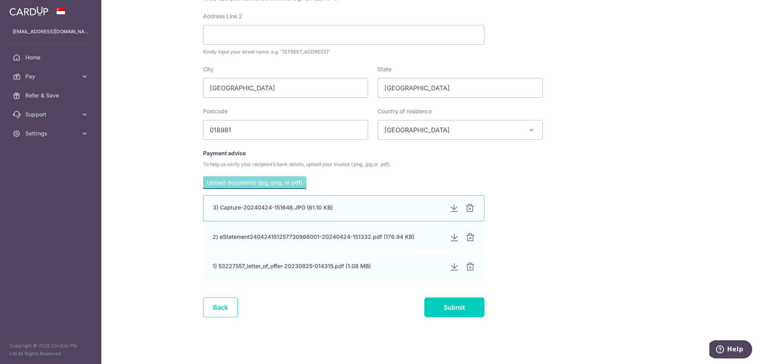
click at [454, 211] on div at bounding box center [453, 207] width 9 height 9
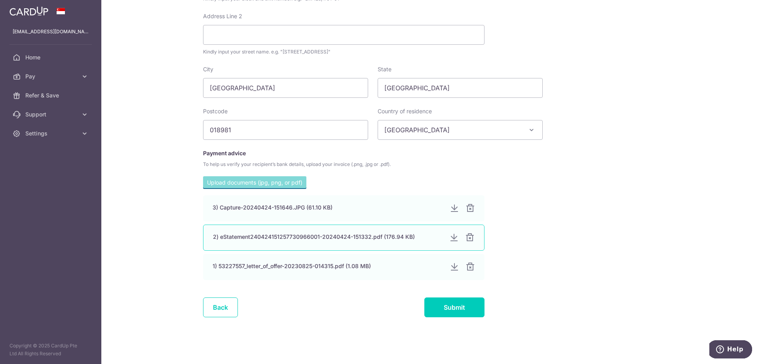
click at [455, 239] on div at bounding box center [453, 237] width 9 height 9
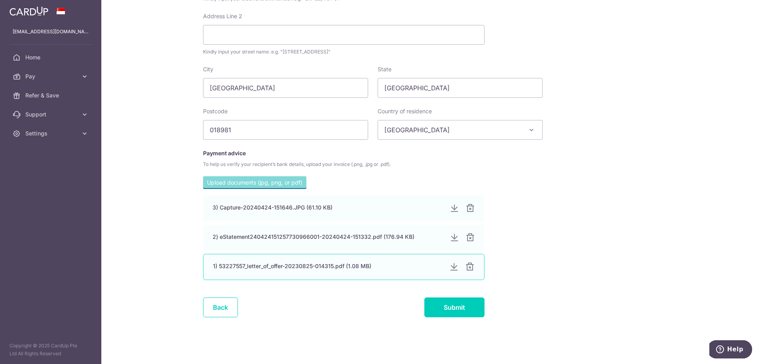
click at [452, 269] on div at bounding box center [453, 266] width 9 height 9
click at [220, 310] on link "Back" at bounding box center [220, 307] width 35 height 20
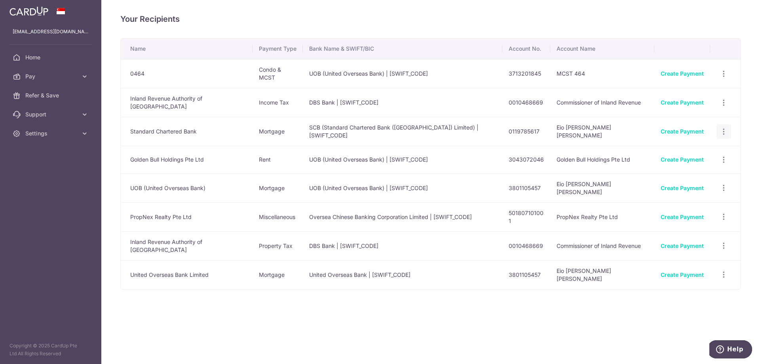
click at [728, 131] on div "View/Edit Linked Payments" at bounding box center [723, 131] width 15 height 15
click at [724, 130] on icon "button" at bounding box center [724, 131] width 8 height 8
click at [682, 148] on span "View/Edit" at bounding box center [698, 152] width 54 height 9
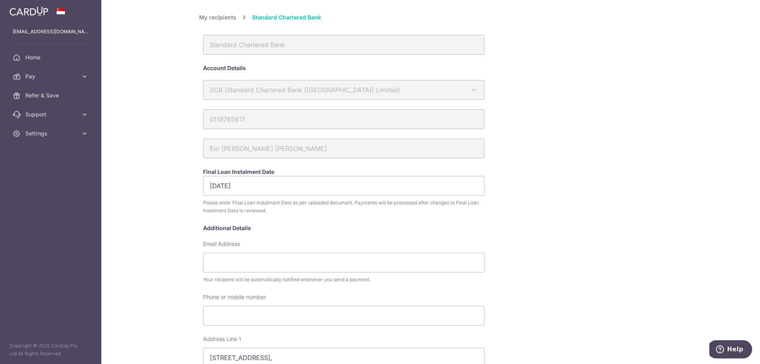
click at [222, 15] on link "My recipients" at bounding box center [217, 17] width 37 height 9
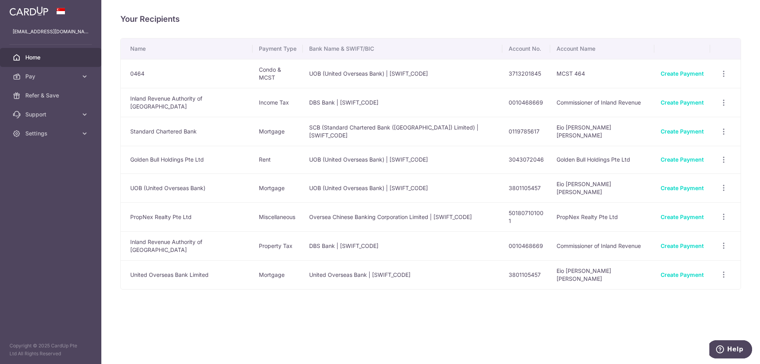
click at [59, 55] on span "Home" at bounding box center [51, 57] width 52 height 8
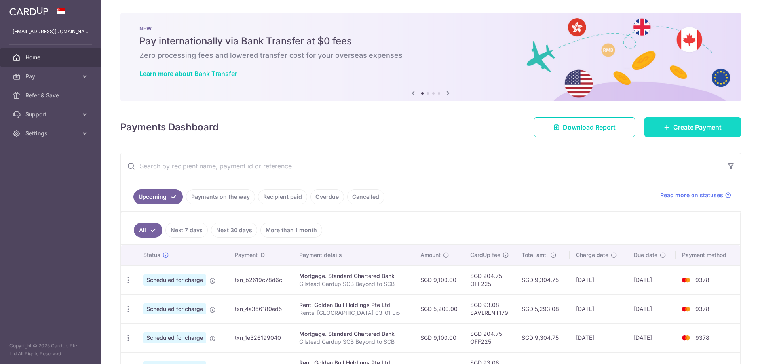
click at [676, 126] on span "Create Payment" at bounding box center [697, 126] width 48 height 9
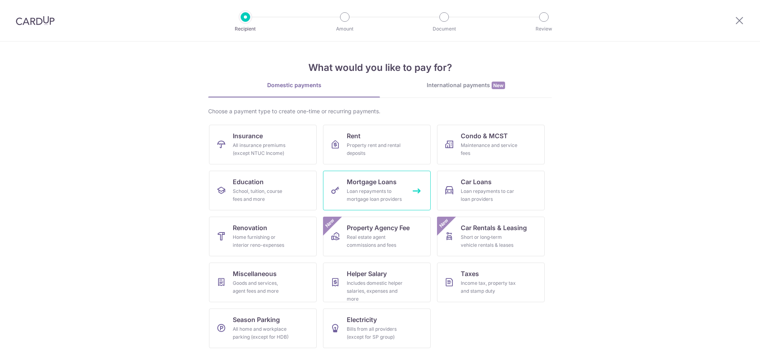
click at [398, 192] on div "Loan repayments to mortgage loan providers" at bounding box center [375, 195] width 57 height 16
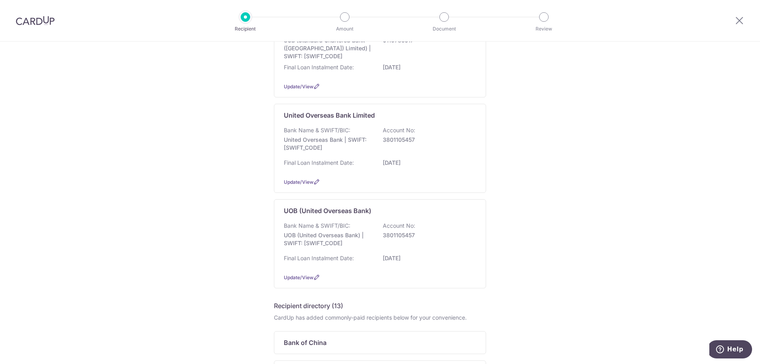
scroll to position [119, 0]
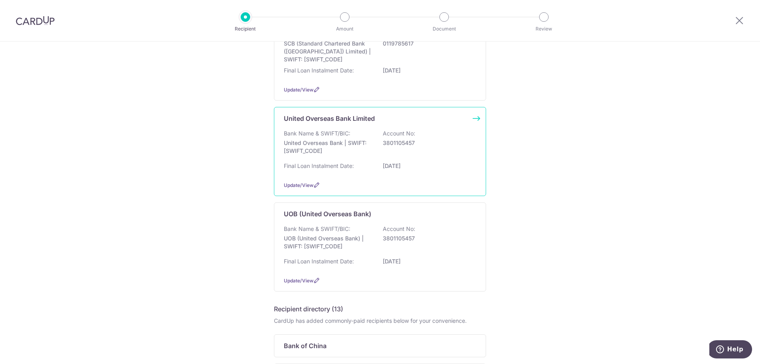
click at [401, 164] on p "[DATE]" at bounding box center [427, 166] width 89 height 8
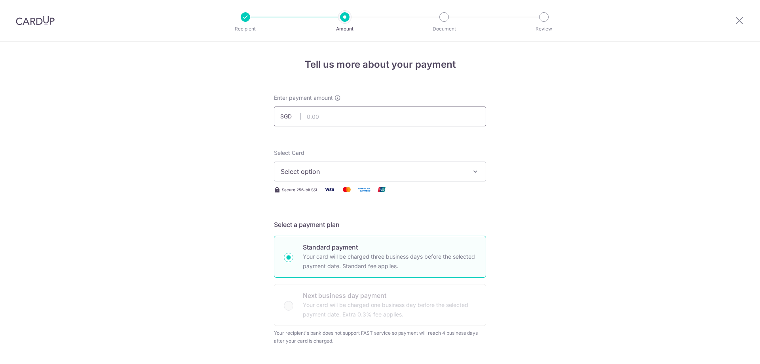
click at [360, 113] on input "text" at bounding box center [380, 116] width 212 height 20
type input "7,560.80"
drag, startPoint x: 547, startPoint y: 146, endPoint x: 471, endPoint y: 150, distance: 75.7
click at [369, 169] on span "Select option" at bounding box center [373, 171] width 184 height 9
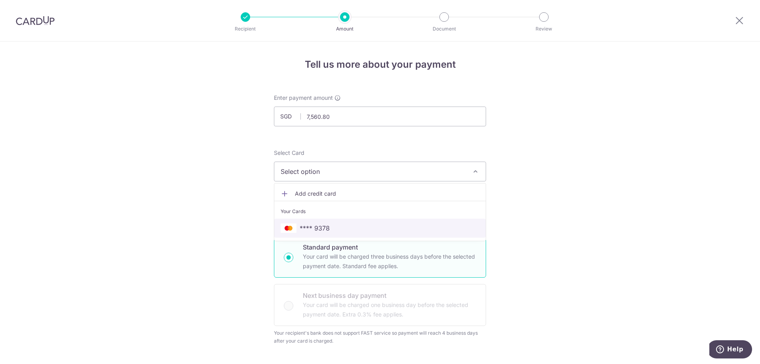
click at [327, 227] on span "**** 9378" at bounding box center [380, 227] width 199 height 9
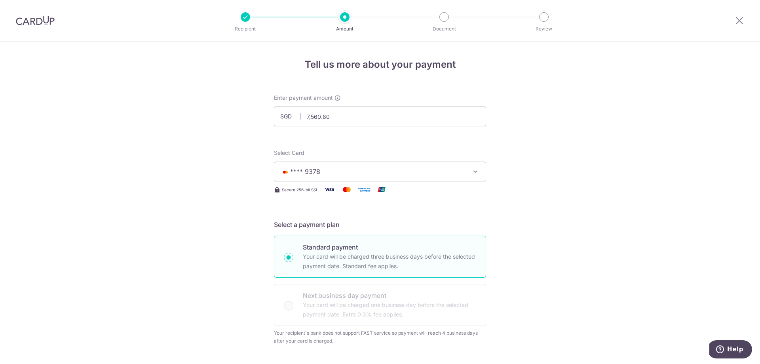
scroll to position [237, 0]
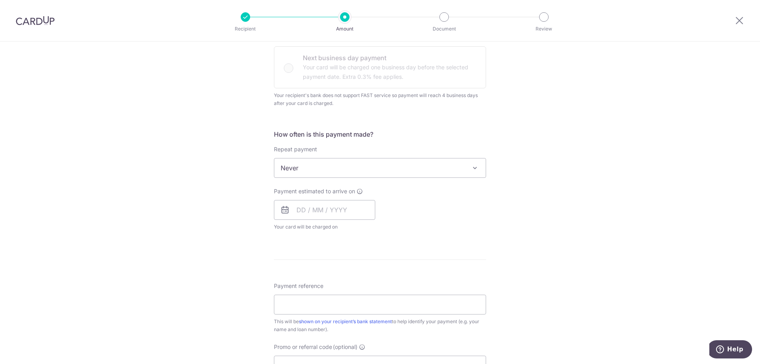
click at [343, 173] on span "Never" at bounding box center [379, 167] width 211 height 19
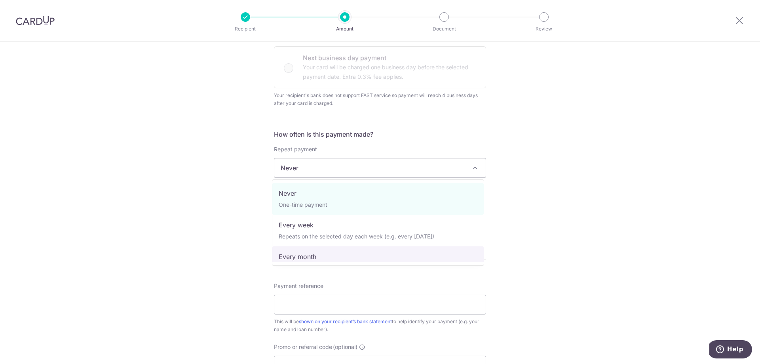
select select "3"
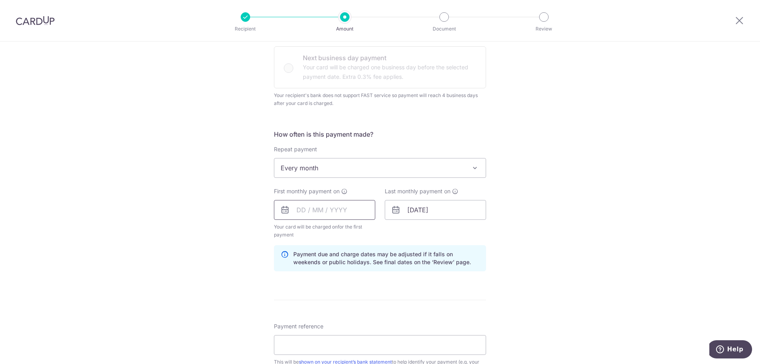
click at [320, 213] on input "text" at bounding box center [324, 210] width 101 height 20
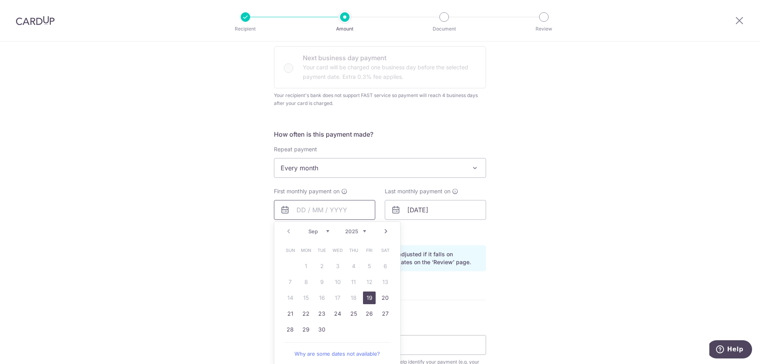
click at [321, 210] on input "text" at bounding box center [324, 210] width 101 height 20
click at [371, 313] on link "26" at bounding box center [369, 313] width 13 height 13
type input "[DATE]"
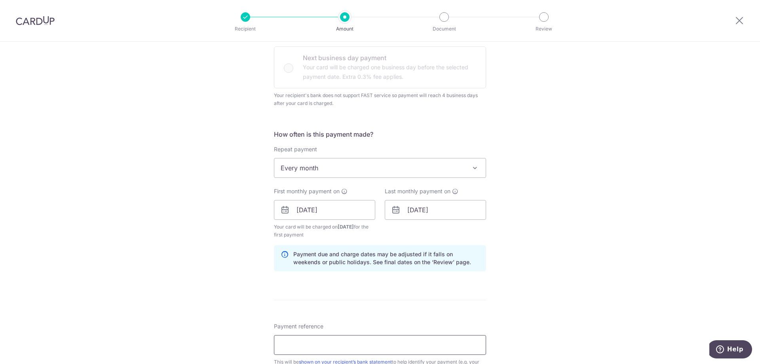
click at [465, 347] on input "Payment reference" at bounding box center [380, 345] width 212 height 20
type input "Gilstead Cardup SCB Beyond to UOB1"
click at [564, 330] on div "Tell us more about your payment Enter payment amount SGD 7,560.80 7560.80 Selec…" at bounding box center [380, 191] width 760 height 775
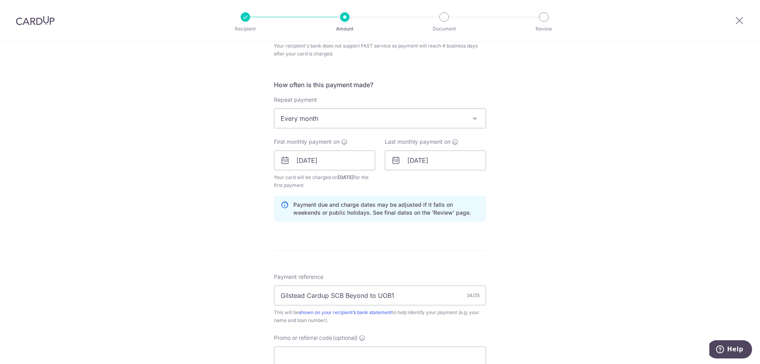
scroll to position [356, 0]
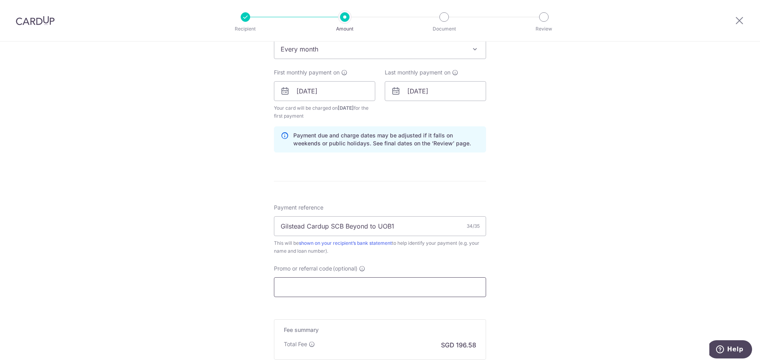
click at [379, 292] on input "Promo or referral code (optional)" at bounding box center [380, 287] width 212 height 20
click at [380, 288] on input "Promo or referral code (optional)" at bounding box center [380, 287] width 212 height 20
paste input "OFF225"
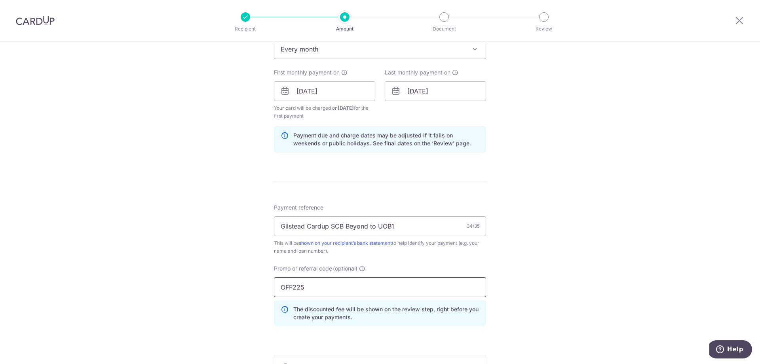
type input "OFF225"
click at [636, 294] on div "Tell us more about your payment Enter payment amount SGD 7,560.80 7560.80 Selec…" at bounding box center [380, 90] width 760 height 811
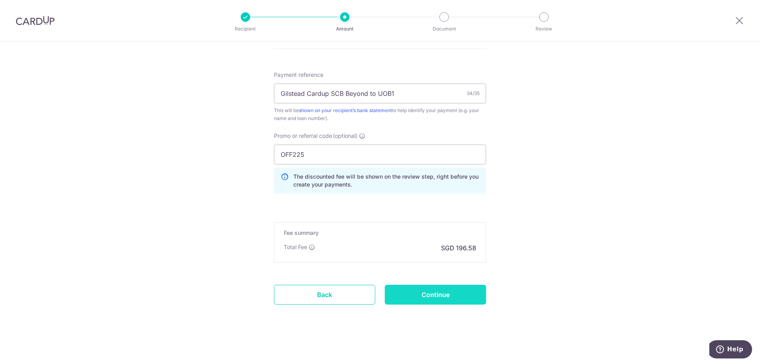
click at [460, 296] on input "Continue" at bounding box center [435, 295] width 101 height 20
type input "Create Schedule"
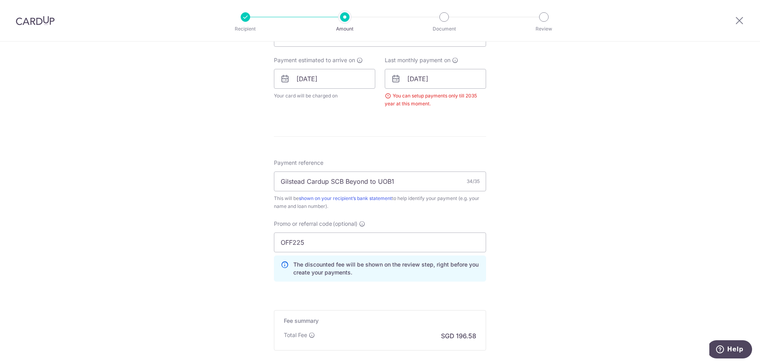
scroll to position [300, 0]
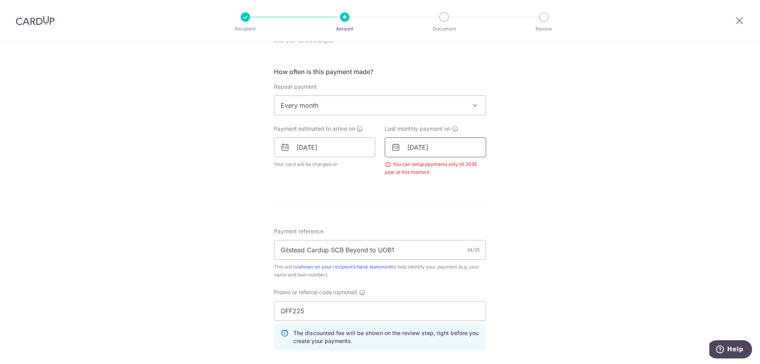
click at [456, 154] on input "[DATE]" at bounding box center [435, 147] width 101 height 20
click at [424, 146] on input "[DATE]" at bounding box center [435, 147] width 101 height 20
click at [414, 285] on link "31" at bounding box center [416, 282] width 13 height 13
type input "31/12/2035"
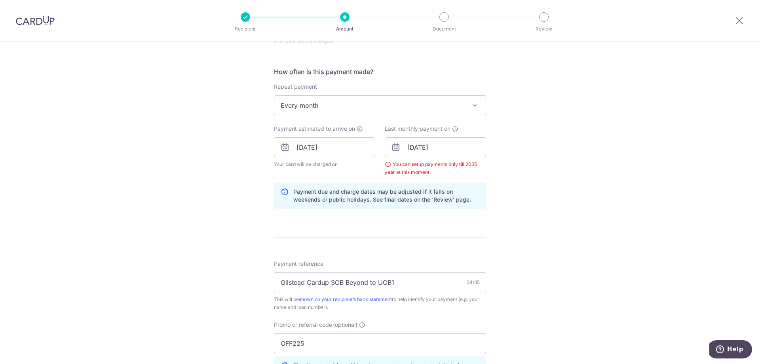
click at [645, 248] on div "Tell us more about your payment Enter payment amount SGD 7,560.80 7560.80 Selec…" at bounding box center [380, 147] width 760 height 811
click at [456, 174] on div "You can setup payments only till 2035 year at this moment." at bounding box center [435, 168] width 101 height 16
click at [429, 148] on input "31/12/2035" at bounding box center [435, 147] width 101 height 20
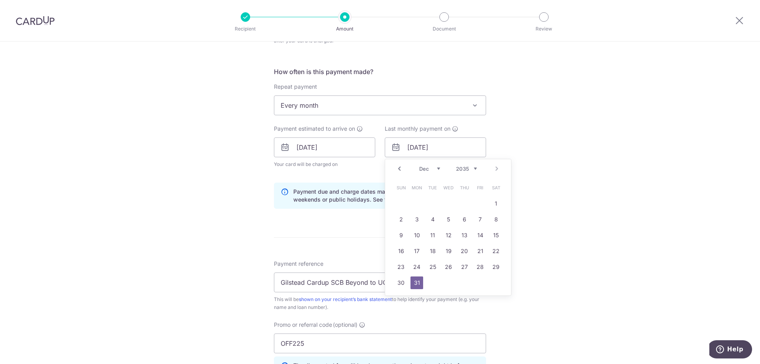
click at [415, 286] on link "31" at bounding box center [416, 282] width 13 height 13
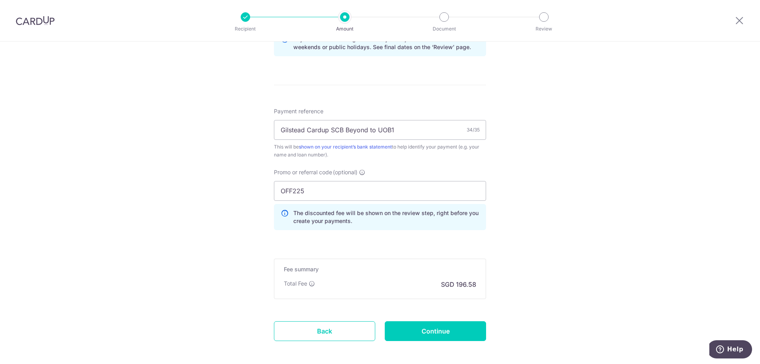
scroll to position [489, 0]
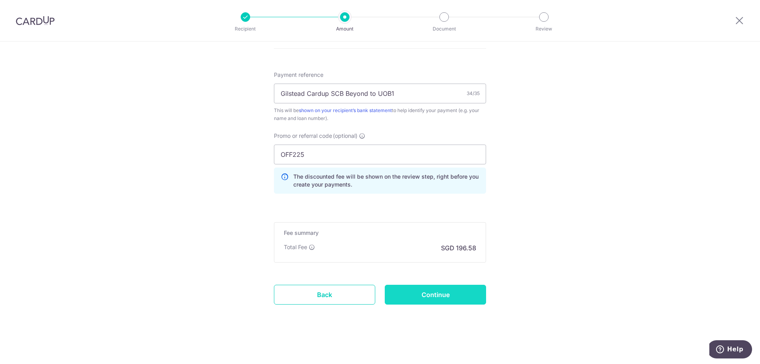
click at [439, 291] on input "Continue" at bounding box center [435, 295] width 101 height 20
type input "Create Schedule"
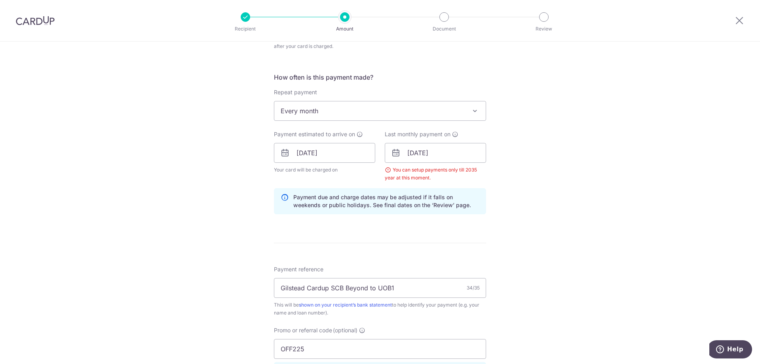
scroll to position [212, 0]
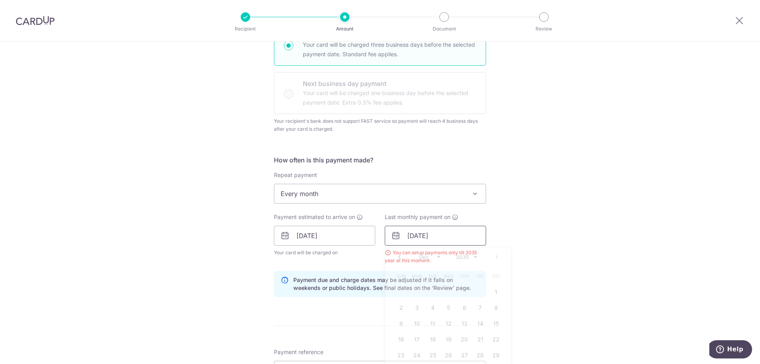
click at [447, 236] on input "31/12/2035" at bounding box center [435, 236] width 101 height 20
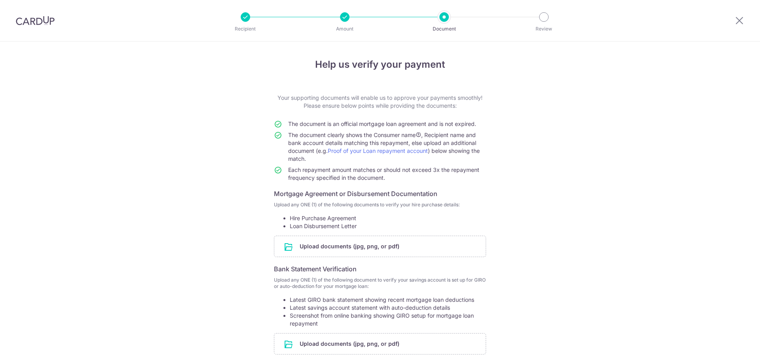
scroll to position [40, 0]
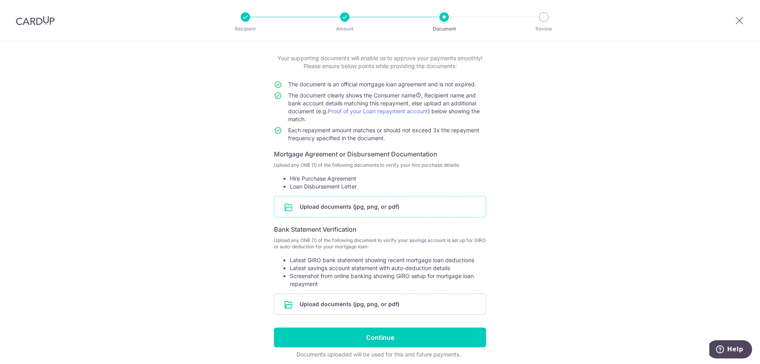
click at [363, 205] on input "file" at bounding box center [379, 206] width 211 height 21
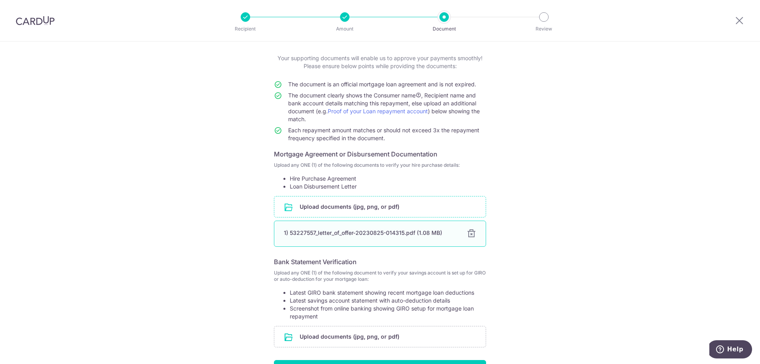
click at [339, 228] on div "1) 53227557_letter_of_offer-20230825-014315.pdf (1.08 MB) 100%" at bounding box center [380, 233] width 212 height 26
click at [337, 236] on div "1) 53227557_letter_of_offer-20230825-014315.pdf (1.08 MB)" at bounding box center [370, 233] width 173 height 8
click at [471, 235] on div at bounding box center [471, 233] width 9 height 9
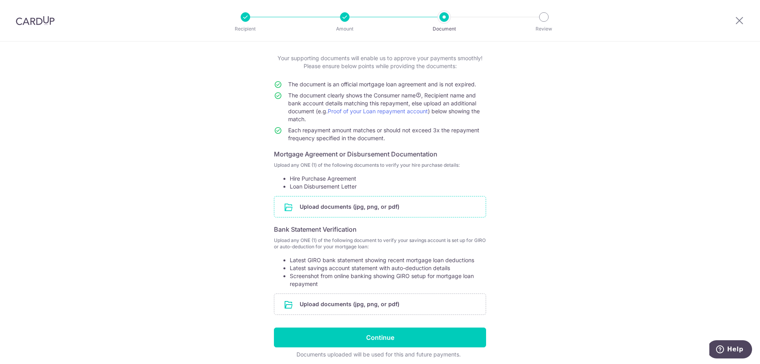
click at [398, 211] on input "file" at bounding box center [379, 206] width 211 height 21
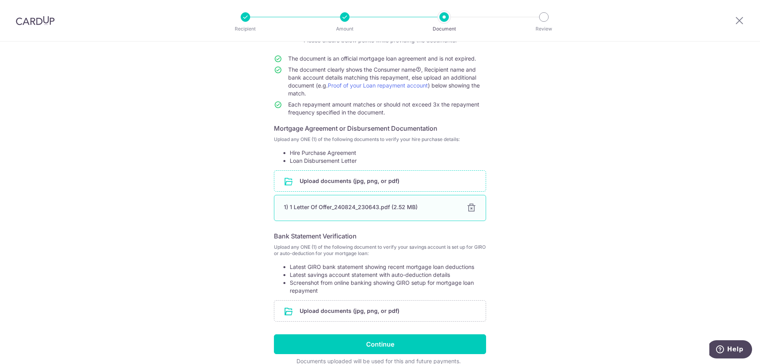
scroll to position [79, 0]
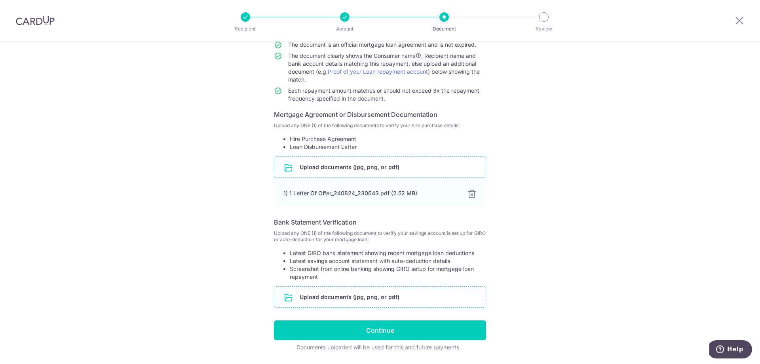
click at [376, 296] on input "file" at bounding box center [379, 297] width 211 height 21
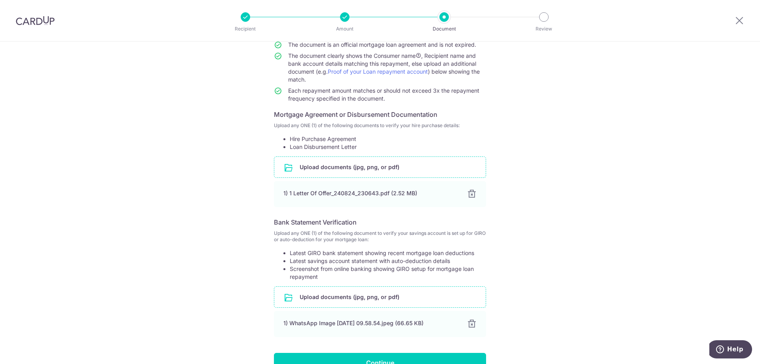
click at [358, 296] on input "file" at bounding box center [379, 297] width 211 height 21
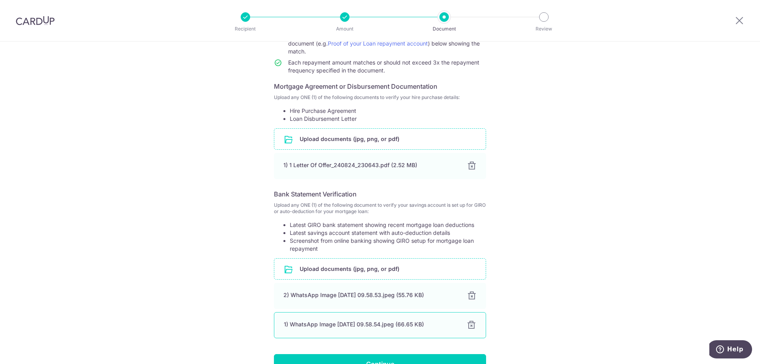
scroll to position [165, 0]
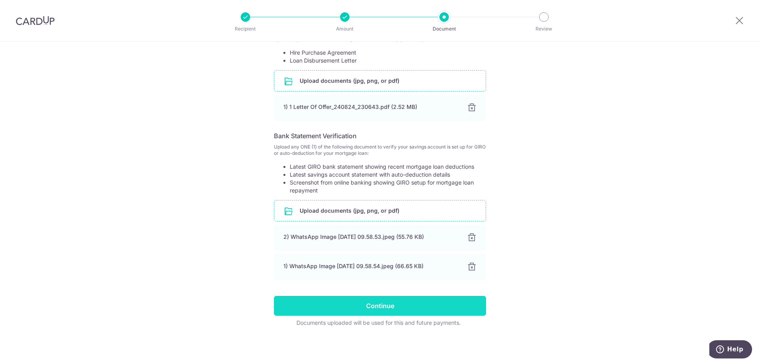
click at [414, 304] on input "Continue" at bounding box center [380, 306] width 212 height 20
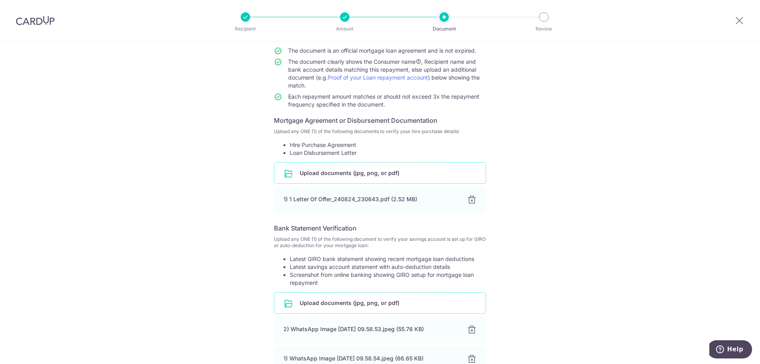
scroll to position [119, 0]
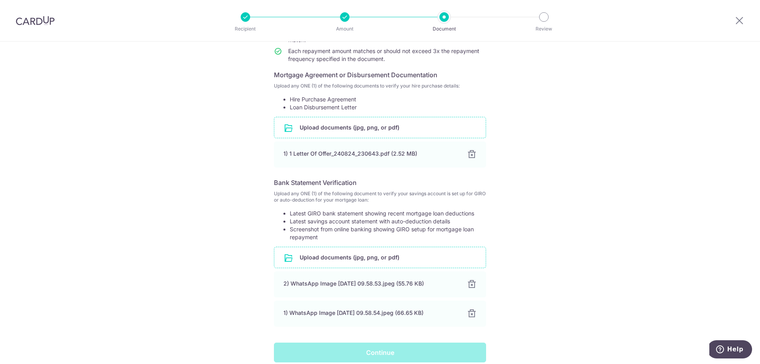
click at [387, 355] on div "Continue" at bounding box center [380, 352] width 222 height 20
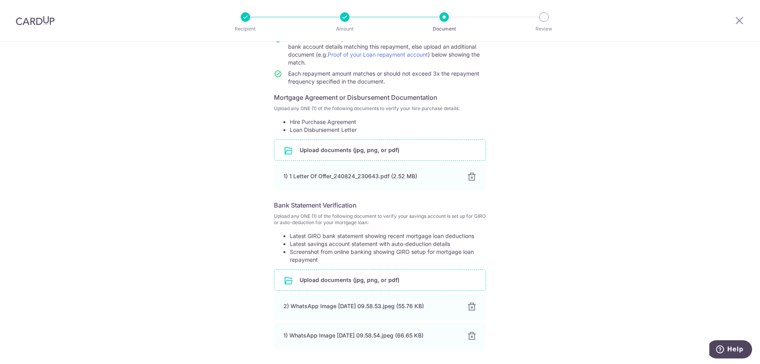
scroll to position [165, 0]
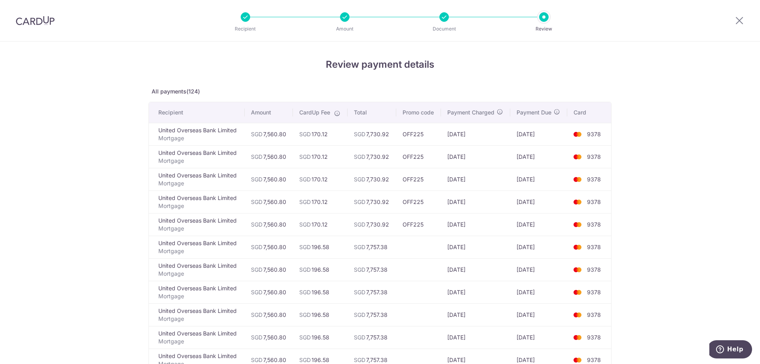
drag, startPoint x: 482, startPoint y: 247, endPoint x: 466, endPoint y: 245, distance: 16.3
click at [466, 245] on td "[DATE]" at bounding box center [476, 247] width 70 height 23
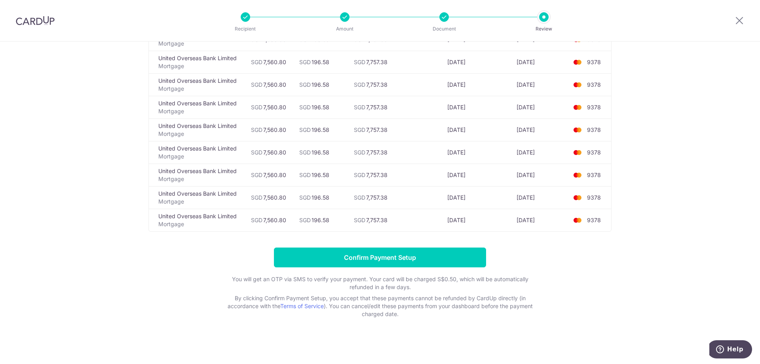
scroll to position [2690, 0]
click at [415, 260] on input "Confirm Payment Setup" at bounding box center [380, 257] width 212 height 20
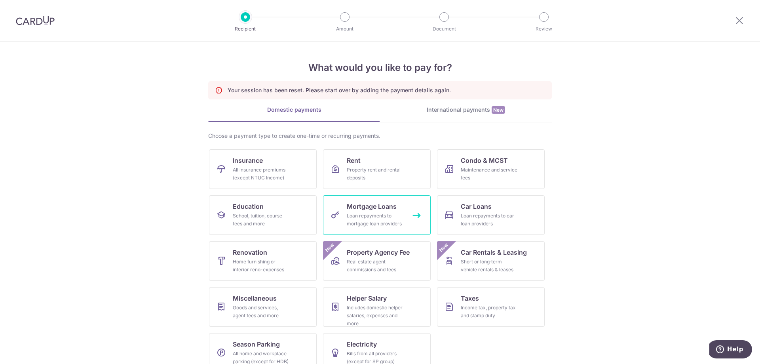
click at [372, 226] on div "Loan repayments to mortgage loan providers" at bounding box center [375, 220] width 57 height 16
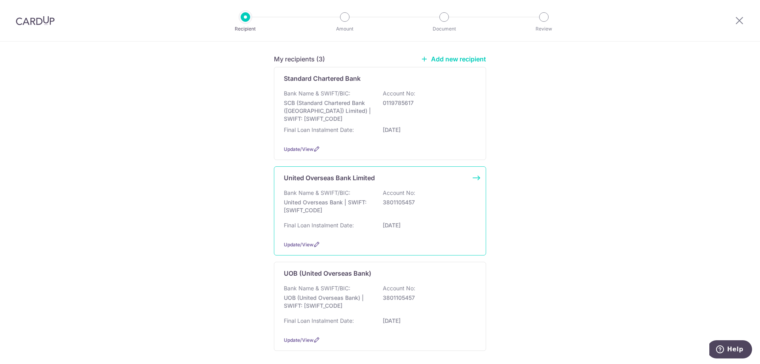
scroll to position [40, 0]
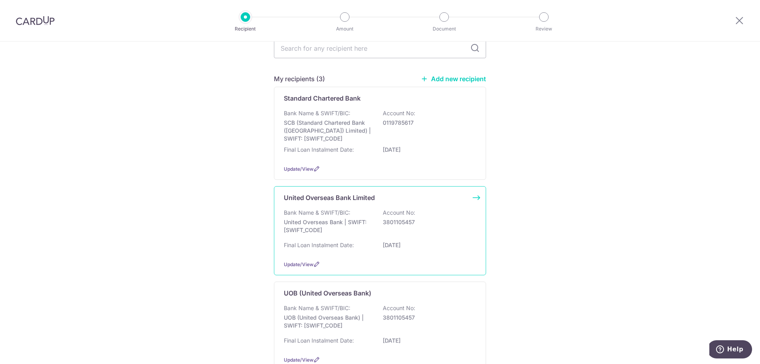
click at [341, 233] on p "United Overseas Bank | SWIFT: [SWIFT_CODE]" at bounding box center [328, 226] width 89 height 16
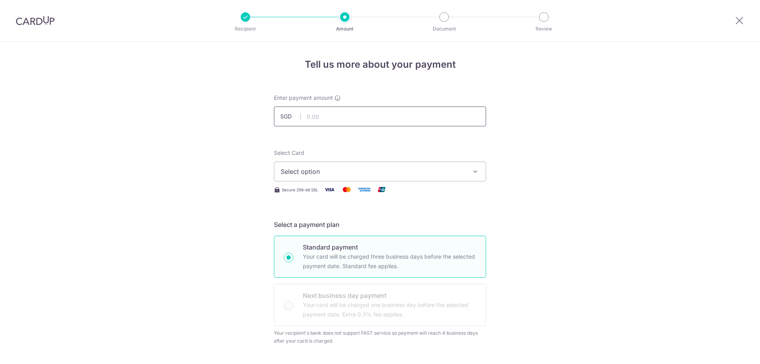
click at [367, 116] on input "text" at bounding box center [380, 116] width 212 height 20
type input "7,560.80"
click at [374, 175] on span "Select option" at bounding box center [373, 171] width 184 height 9
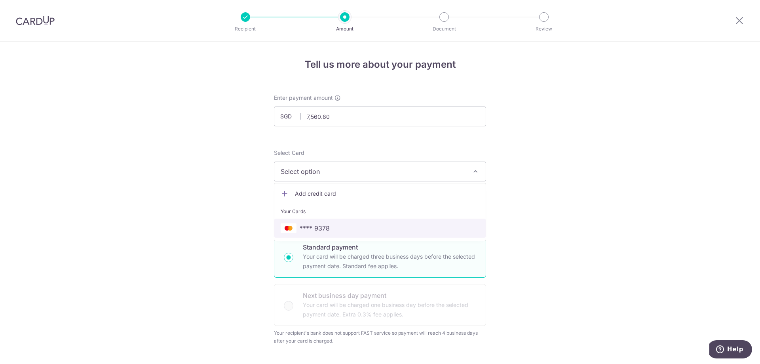
click at [351, 225] on span "**** 9378" at bounding box center [380, 227] width 199 height 9
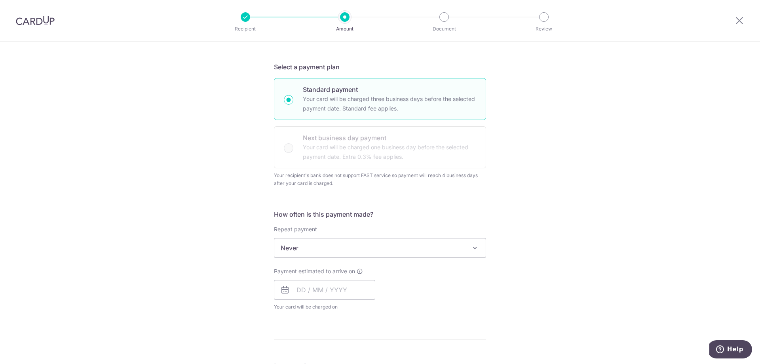
scroll to position [158, 0]
click at [338, 244] on span "Never" at bounding box center [379, 246] width 211 height 19
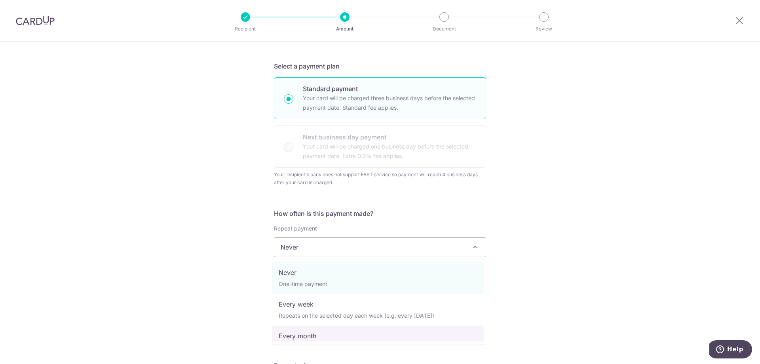
select select "3"
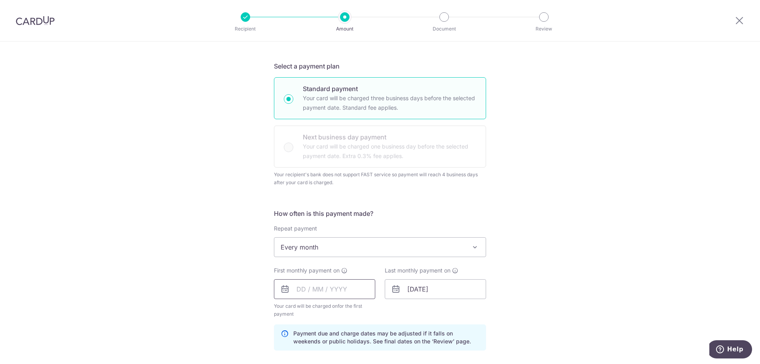
click at [324, 286] on input "text" at bounding box center [324, 289] width 101 height 20
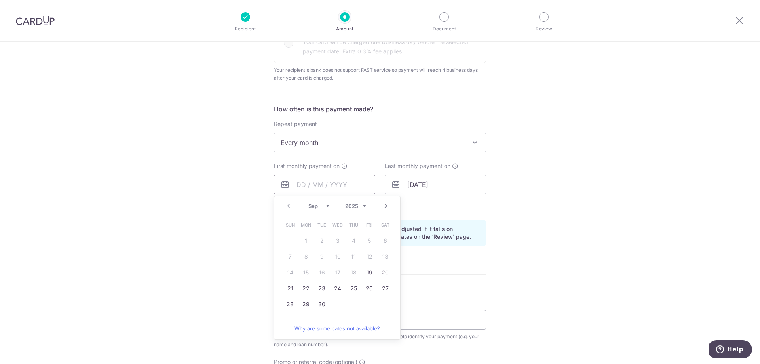
scroll to position [237, 0]
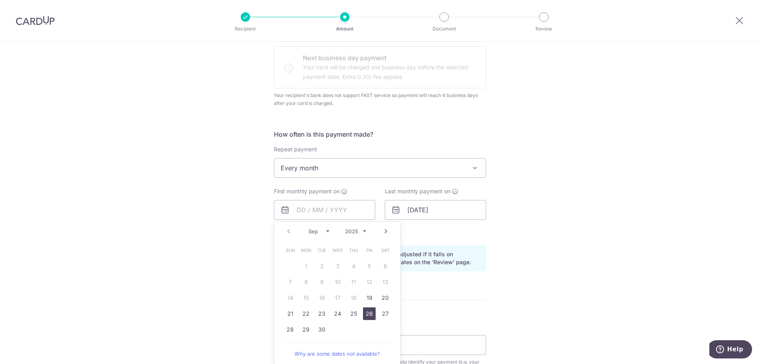
drag, startPoint x: 369, startPoint y: 316, endPoint x: 545, endPoint y: 282, distance: 178.9
click at [369, 316] on link "26" at bounding box center [369, 313] width 13 height 13
type input "[DATE]"
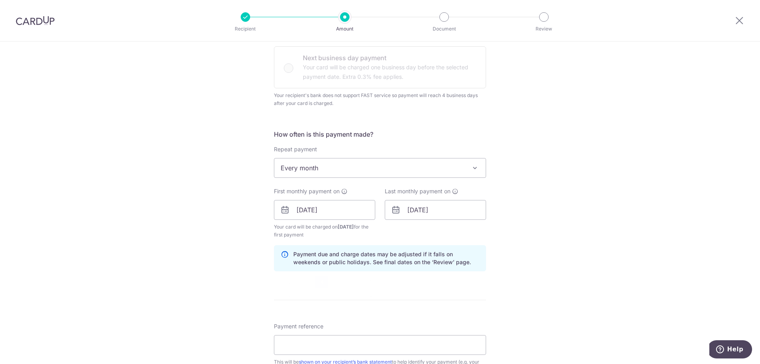
click at [557, 282] on div "Tell us more about your payment Enter payment amount SGD 7,560.80 7560.80 Selec…" at bounding box center [380, 191] width 760 height 775
click at [452, 207] on input "[DATE]" at bounding box center [435, 210] width 101 height 20
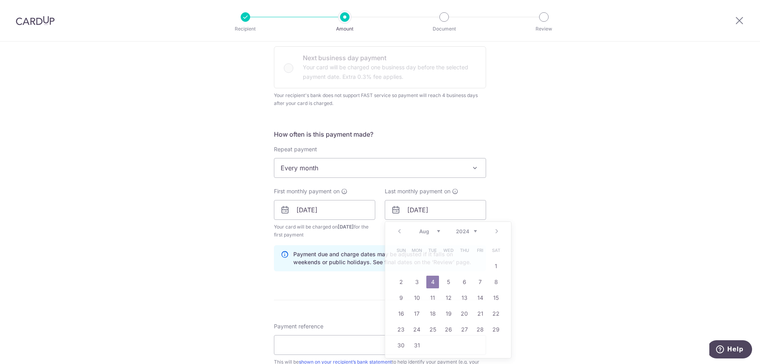
click at [626, 243] on div "Tell us more about your payment Enter payment amount SGD 7,560.80 7560.80 Selec…" at bounding box center [380, 191] width 760 height 775
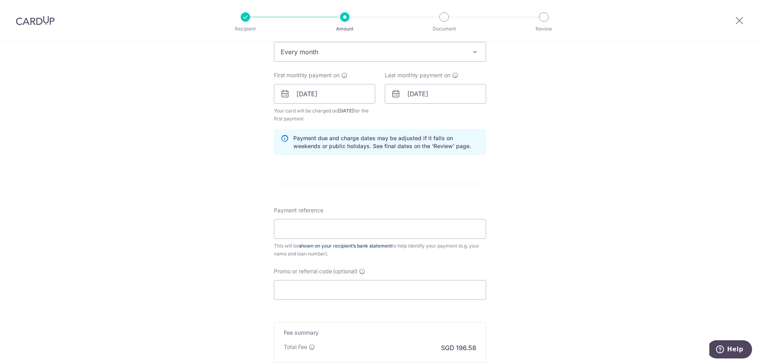
scroll to position [356, 0]
click at [374, 231] on input "Payment reference" at bounding box center [380, 226] width 212 height 20
type input "Gilstead Cardup SCB Beyond to UOB1"
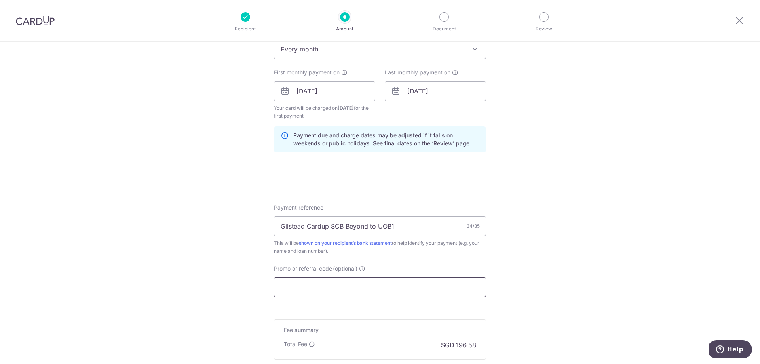
click at [354, 284] on input "Promo or referral code (optional)" at bounding box center [380, 287] width 212 height 20
paste input "OFF225"
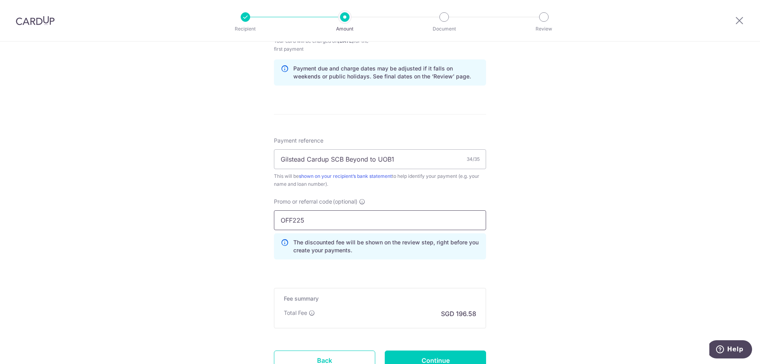
scroll to position [489, 0]
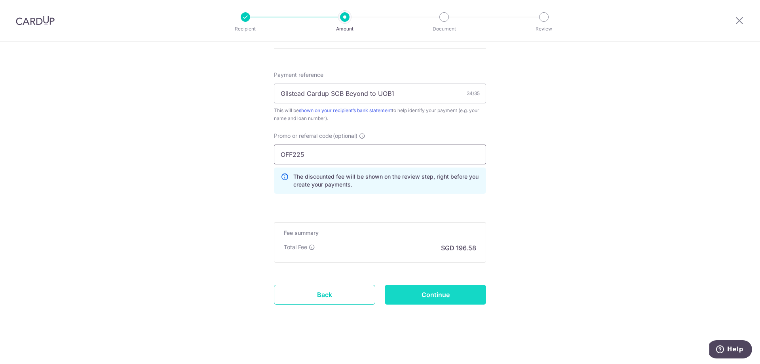
type input "OFF225"
click at [462, 294] on input "Continue" at bounding box center [435, 295] width 101 height 20
type input "Create Schedule"
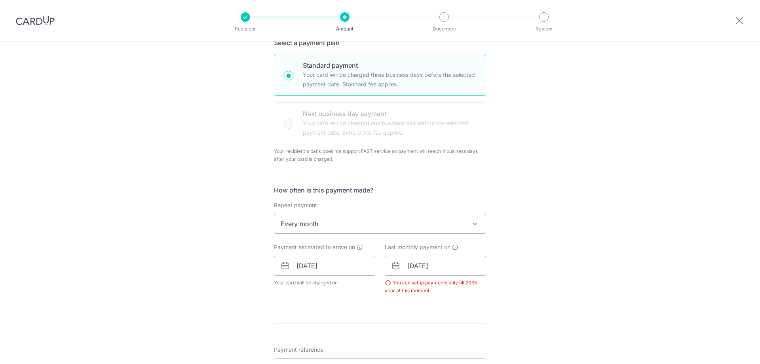
scroll to position [181, 0]
click at [459, 270] on input "04/08/2054" at bounding box center [435, 266] width 101 height 20
click at [464, 287] on select "2025 2026 2027 2028 2029 2030 2031 2032 2033 2034 2035" at bounding box center [466, 287] width 21 height 6
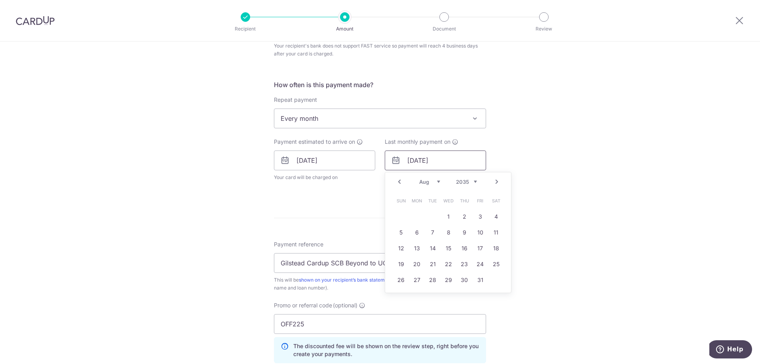
scroll to position [300, 0]
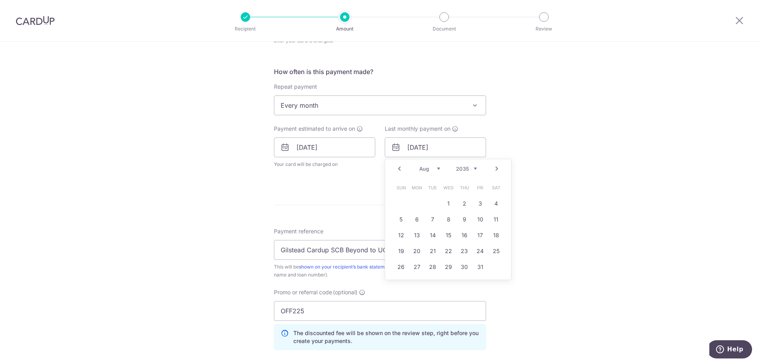
click at [423, 169] on select "Jan Feb Mar Apr May Jun Jul Aug Sep Oct Nov Dec" at bounding box center [429, 168] width 21 height 6
click at [419, 283] on link "31" at bounding box center [416, 282] width 13 height 13
type input "31/12/2035"
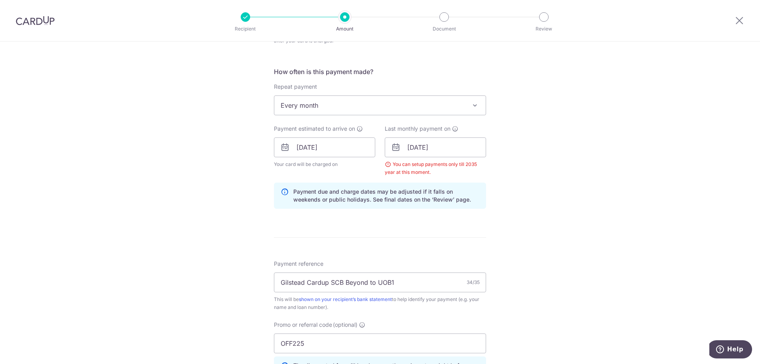
click at [589, 251] on div "Tell us more about your payment Enter payment amount SGD 7,560.80 7560.80 Selec…" at bounding box center [380, 147] width 760 height 811
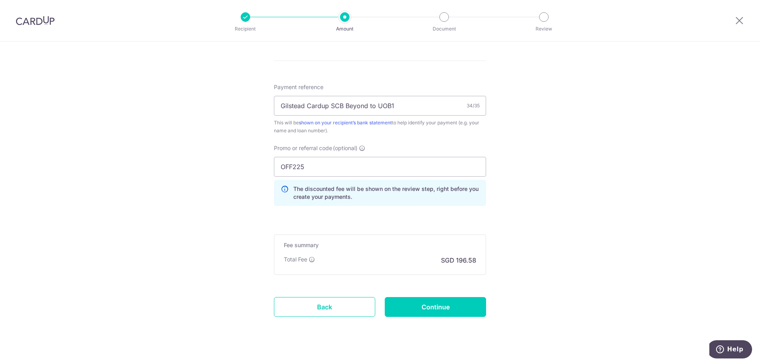
scroll to position [489, 0]
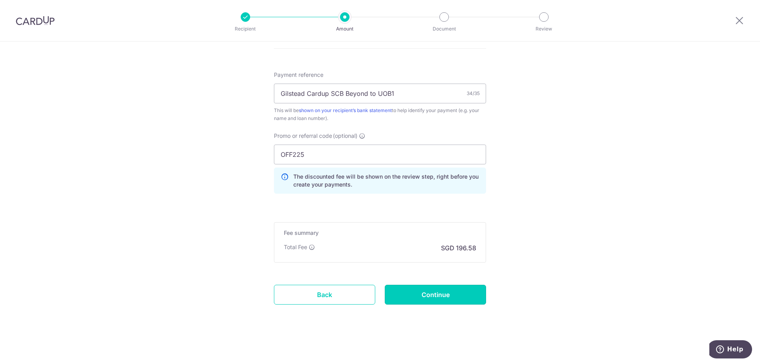
click at [436, 292] on input "Continue" at bounding box center [435, 295] width 101 height 20
type input "Create Schedule"
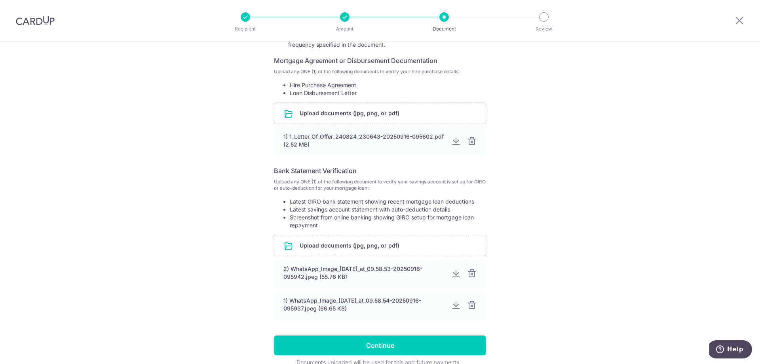
scroll to position [173, 0]
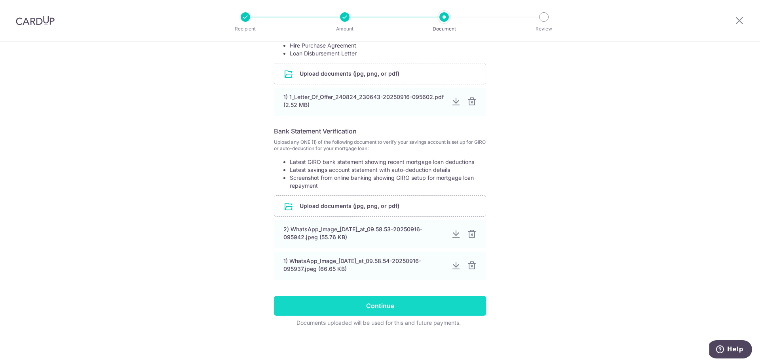
click at [357, 304] on input "Continue" at bounding box center [380, 306] width 212 height 20
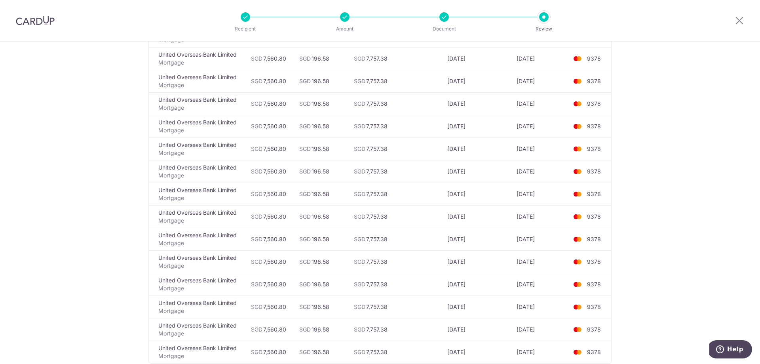
scroll to position [2690, 0]
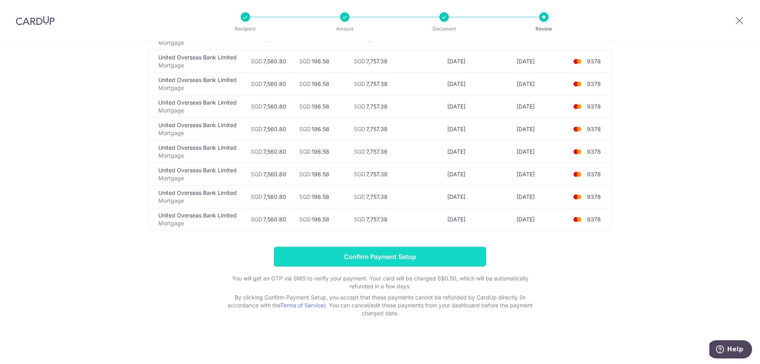
click at [406, 261] on input "Confirm Payment Setup" at bounding box center [380, 257] width 212 height 20
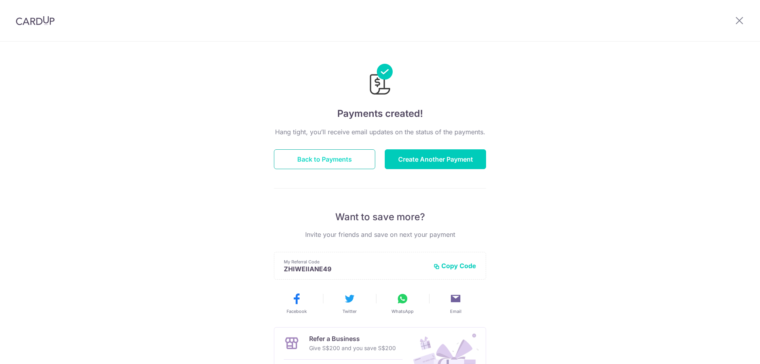
click at [345, 161] on button "Back to Payments" at bounding box center [324, 159] width 101 height 20
